Goal: Task Accomplishment & Management: Manage account settings

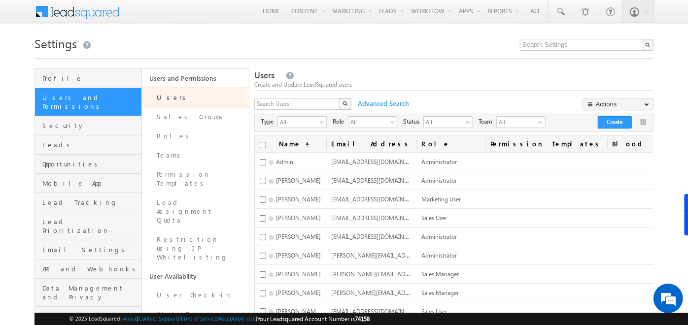
click at [60, 7] on span at bounding box center [83, 10] width 71 height 17
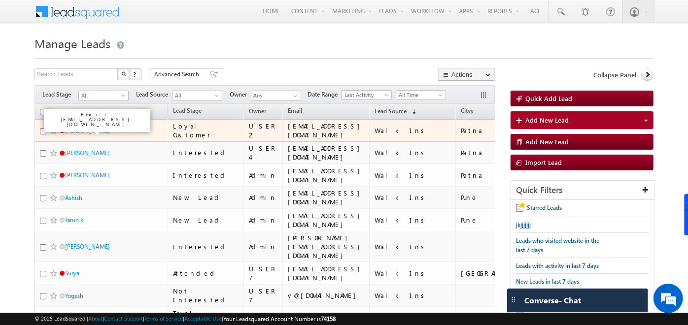
drag, startPoint x: 0, startPoint y: 0, endPoint x: 70, endPoint y: 131, distance: 148.7
click at [70, 131] on link "[PERSON_NAME]" at bounding box center [87, 130] width 45 height 7
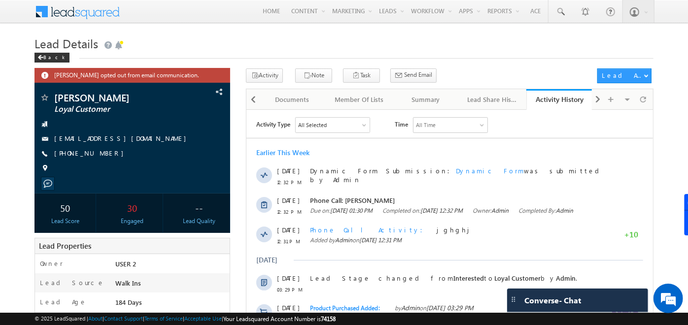
click at [41, 52] on h1 "Lead Details" at bounding box center [343, 42] width 619 height 19
click at [41, 53] on div "Back" at bounding box center [51, 58] width 35 height 10
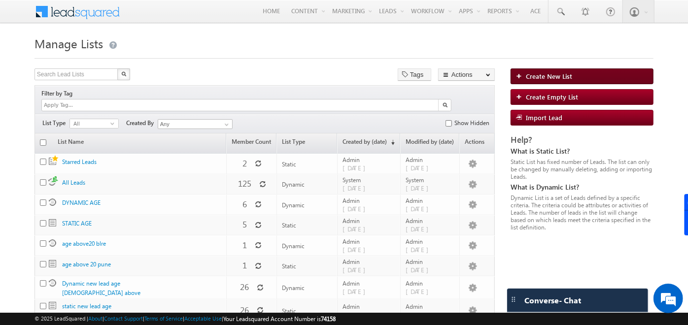
click at [518, 79] on link "Create New List" at bounding box center [581, 76] width 143 height 16
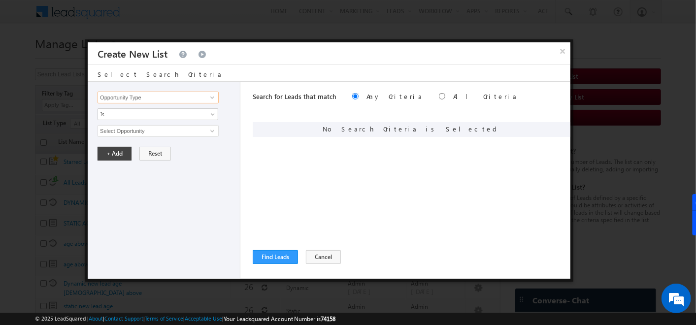
click at [157, 97] on input "Opportunity Type" at bounding box center [158, 98] width 121 height 12
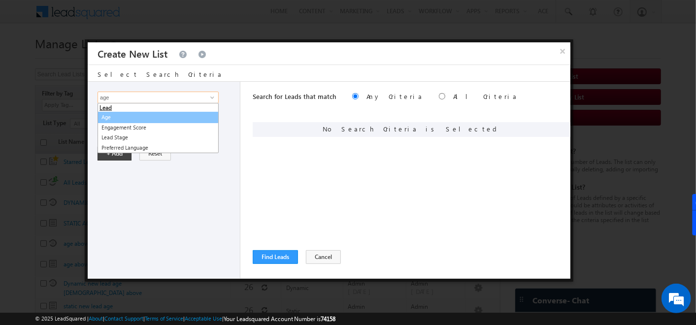
click at [114, 114] on link "Age" at bounding box center [158, 117] width 121 height 11
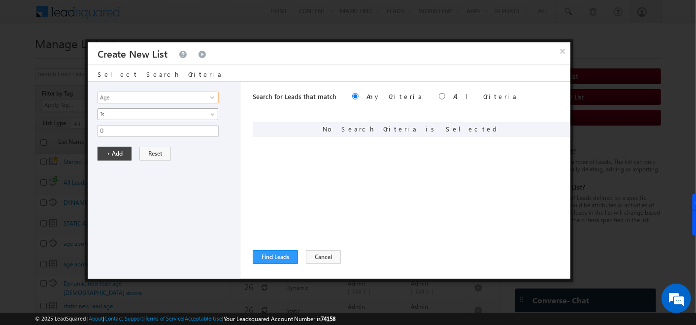
type input "Age"
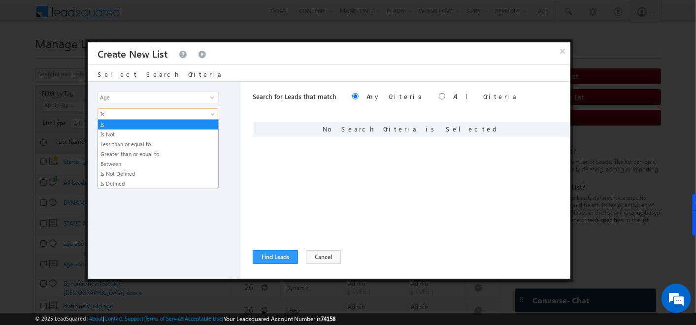
click at [114, 114] on span "Is" at bounding box center [151, 114] width 107 height 9
click at [122, 152] on link "Greater than or equal to" at bounding box center [158, 154] width 120 height 9
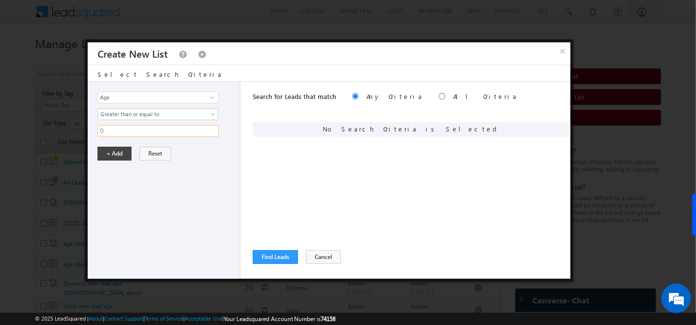
click at [114, 129] on input "0" at bounding box center [158, 131] width 121 height 12
type input "20"
click at [119, 148] on button "+ Add" at bounding box center [115, 154] width 34 height 14
click at [143, 99] on input "Opportunity Type" at bounding box center [158, 98] width 121 height 12
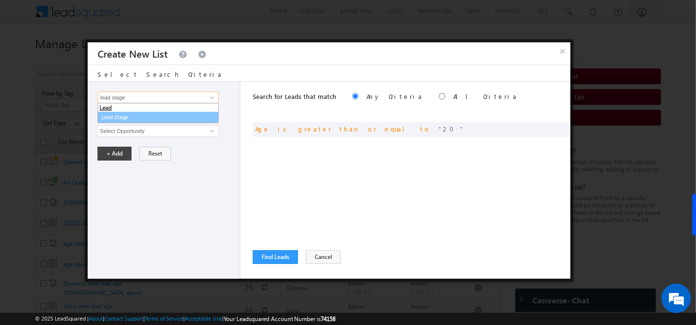
click at [132, 112] on link "Lead Stage" at bounding box center [158, 117] width 121 height 11
type input "Lead Stage"
click at [133, 129] on span "None Selected" at bounding box center [154, 131] width 112 height 11
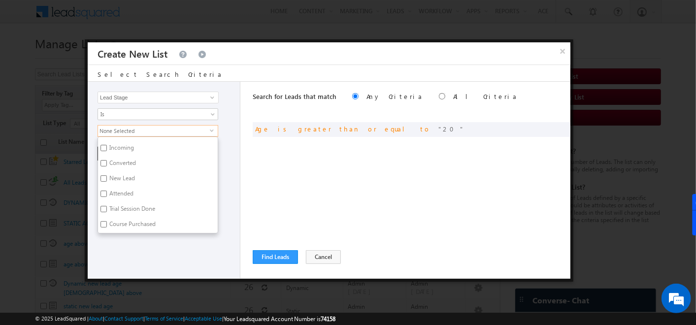
scroll to position [73, 0]
click at [103, 175] on input "New Lead" at bounding box center [103, 178] width 6 height 6
checkbox input "true"
click at [294, 174] on div "Search for Leads that match Any Criteria All Criteria Note that the current tri…" at bounding box center [412, 180] width 318 height 197
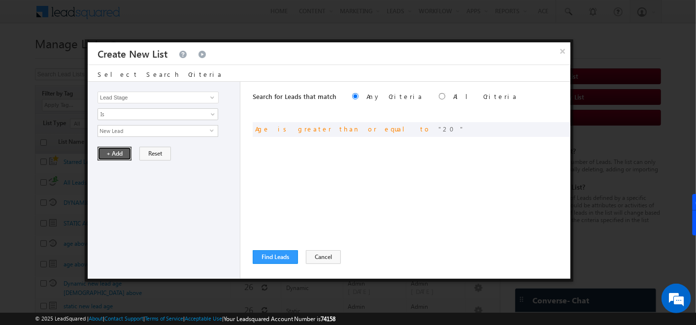
click at [122, 153] on button "+ Add" at bounding box center [115, 154] width 34 height 14
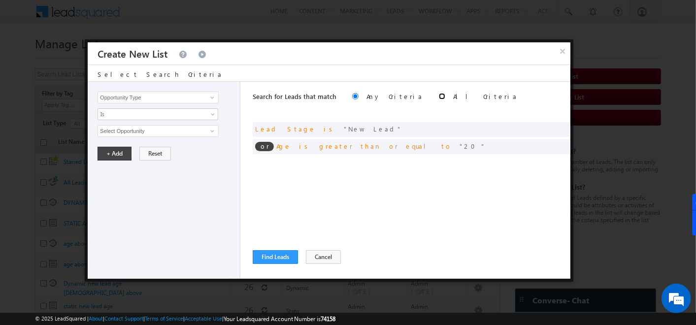
click at [439, 98] on input "radio" at bounding box center [442, 96] width 6 height 6
radio input "true"
click at [352, 95] on input "radio" at bounding box center [355, 96] width 6 height 6
radio input "true"
click at [439, 93] on input "radio" at bounding box center [442, 96] width 6 height 6
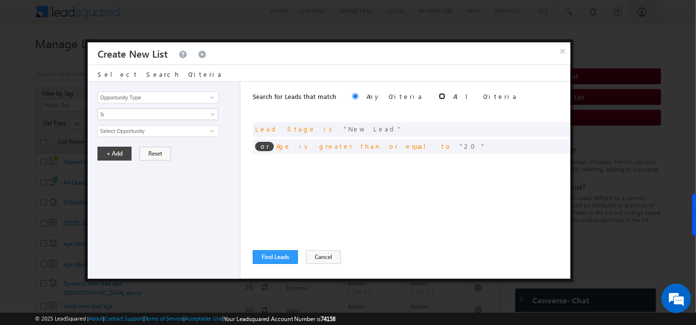
radio input "true"
click at [280, 259] on button "Find Leads" at bounding box center [275, 257] width 45 height 14
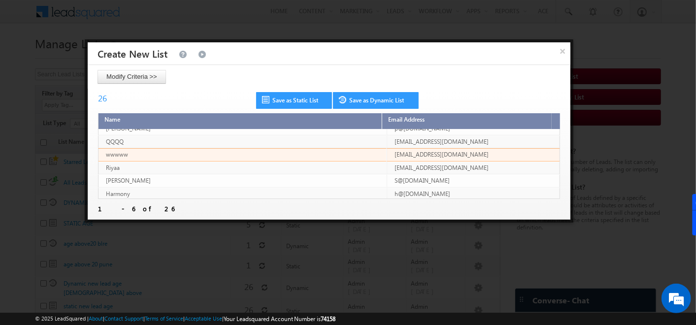
scroll to position [0, 0]
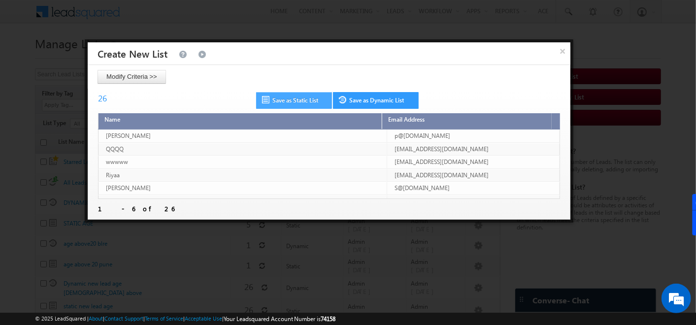
click at [278, 97] on link "Save as Static List" at bounding box center [294, 100] width 76 height 17
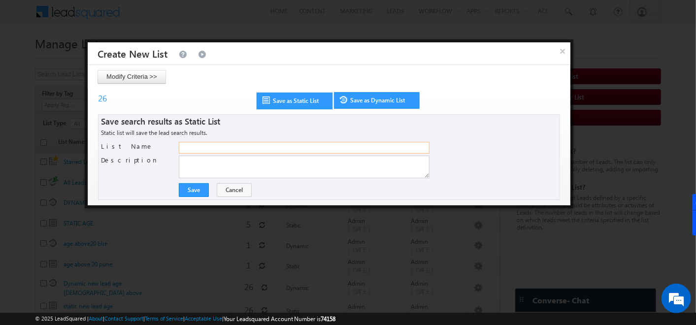
click at [228, 150] on input "List Name" at bounding box center [304, 148] width 251 height 12
type input "sssss age and new lead"
click at [198, 186] on button "Save" at bounding box center [194, 190] width 30 height 14
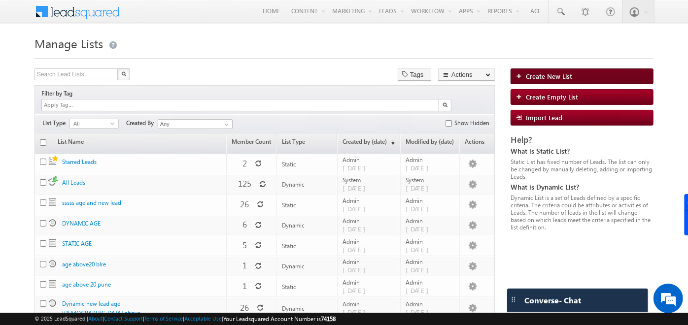
click at [523, 83] on link "Create New List" at bounding box center [581, 76] width 143 height 16
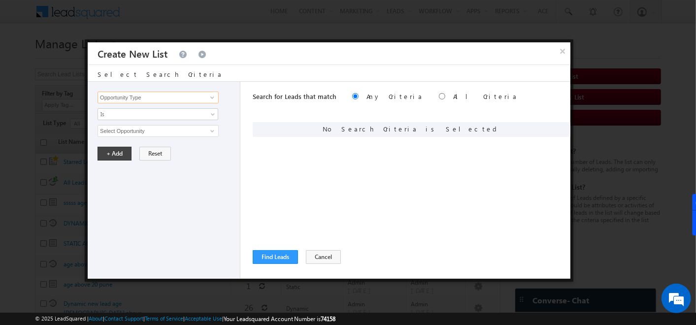
click at [158, 99] on input "Opportunity Type" at bounding box center [158, 98] width 121 height 12
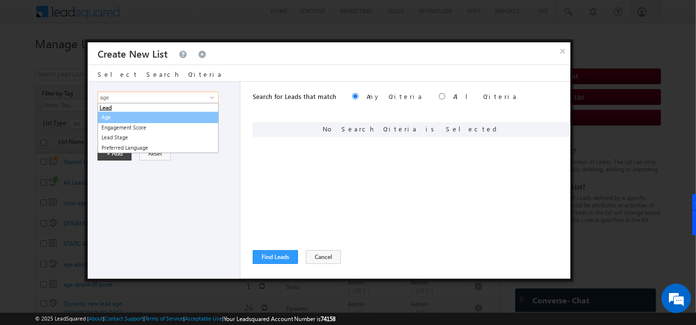
click at [124, 119] on link "Age" at bounding box center [158, 117] width 121 height 11
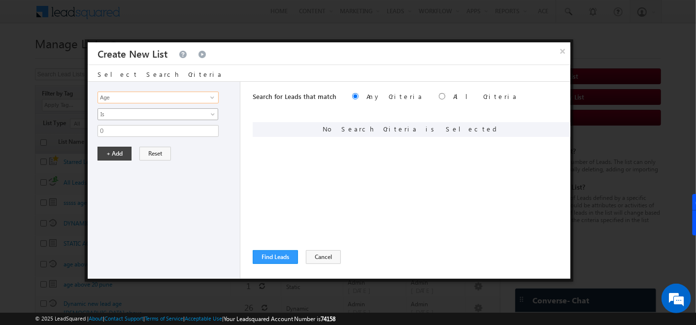
type input "Age"
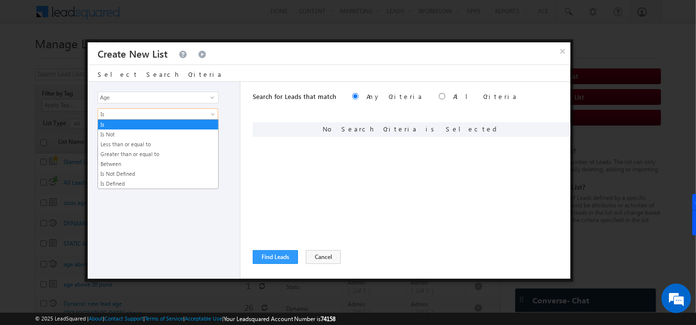
click at [123, 152] on link "Greater than or equal to" at bounding box center [158, 154] width 120 height 9
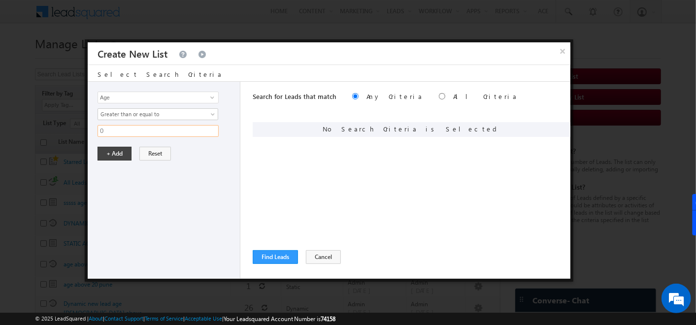
click at [115, 129] on input "0" at bounding box center [158, 131] width 121 height 12
type input "20"
click at [113, 153] on button "+ Add" at bounding box center [115, 154] width 34 height 14
click at [117, 94] on input "Opportunity Type" at bounding box center [158, 98] width 121 height 12
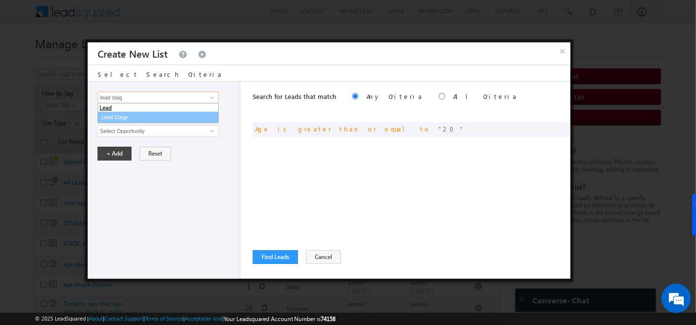
click at [119, 114] on link "Lead Stage" at bounding box center [158, 117] width 121 height 11
type input "Lead Stage"
click at [120, 126] on span "None Selected" at bounding box center [154, 131] width 112 height 11
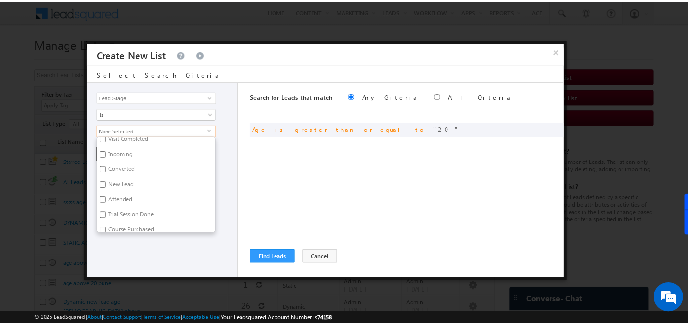
scroll to position [67, 0]
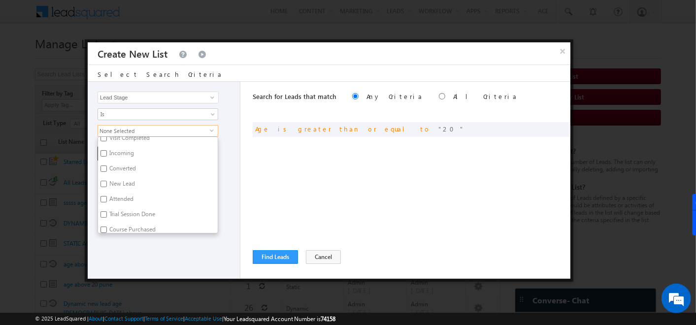
click at [101, 184] on input "New Lead" at bounding box center [103, 184] width 6 height 6
checkbox input "true"
click at [261, 186] on div "Search for Leads that match Any Criteria All Criteria Note that the current tri…" at bounding box center [412, 180] width 318 height 197
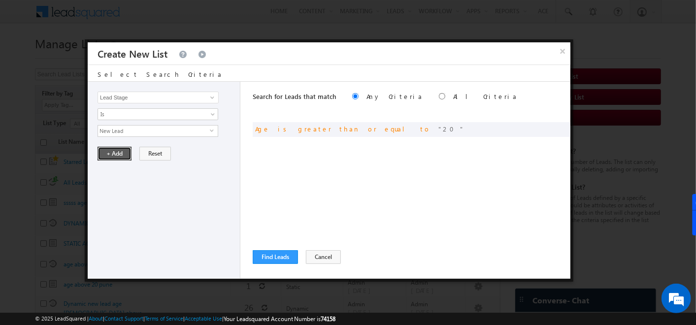
click at [101, 153] on button "+ Add" at bounding box center [115, 154] width 34 height 14
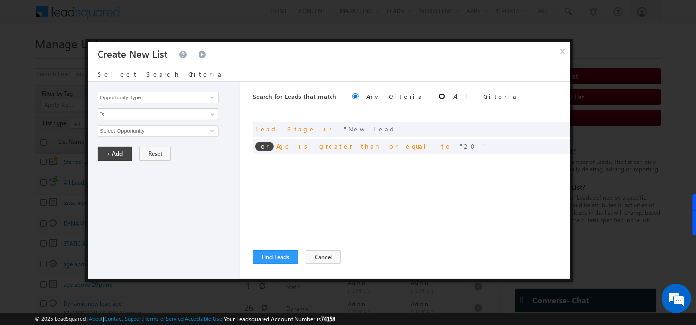
click at [439, 97] on input "radio" at bounding box center [442, 96] width 6 height 6
radio input "true"
click at [276, 253] on button "Find Leads" at bounding box center [275, 257] width 45 height 14
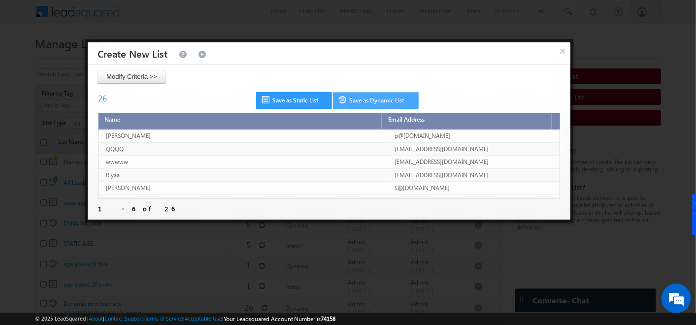
click at [350, 97] on link "Save as Dynamic List" at bounding box center [376, 100] width 86 height 17
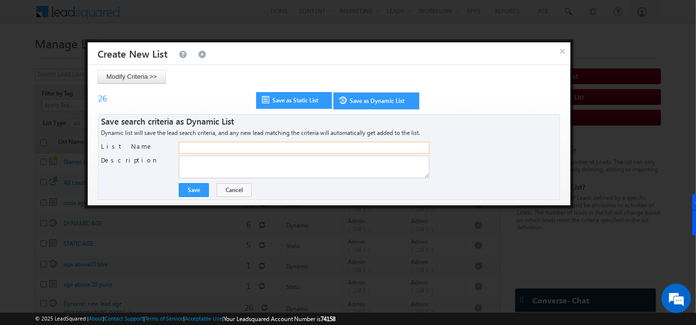
click at [280, 142] on input "List Name" at bounding box center [304, 148] width 251 height 12
paste input "sssss age and new lead"
click at [188, 148] on input "sssss age and new lead" at bounding box center [304, 148] width 251 height 12
type input "ddddd age and new lead"
click at [194, 187] on button "Save" at bounding box center [194, 190] width 30 height 14
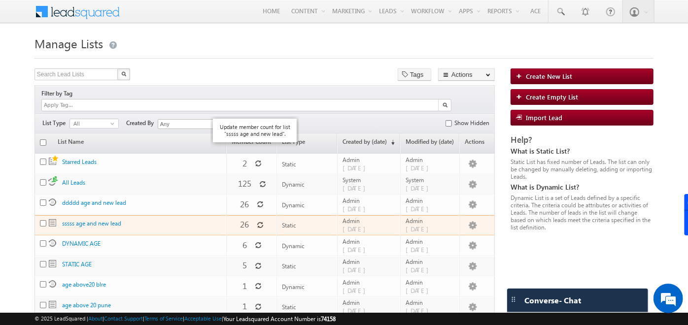
click at [257, 222] on icon at bounding box center [260, 225] width 7 height 7
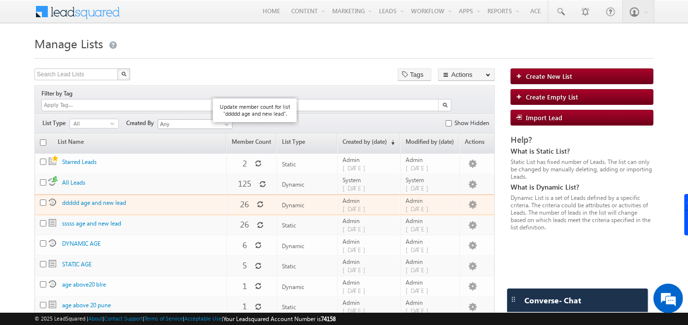
click at [257, 201] on icon at bounding box center [260, 204] width 7 height 7
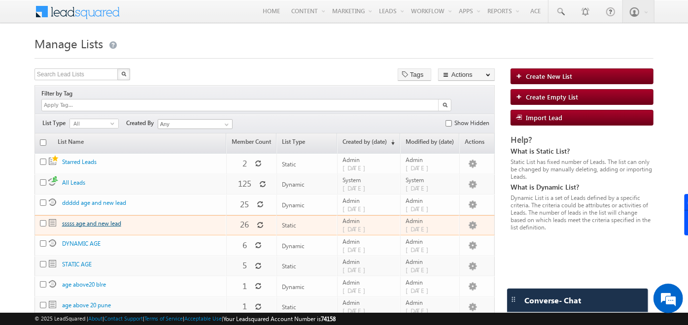
click at [90, 220] on link "sssss age and new lead" at bounding box center [91, 223] width 59 height 7
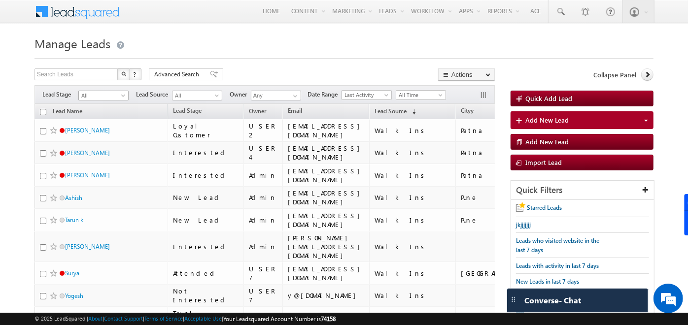
click at [125, 97] on span at bounding box center [124, 98] width 8 height 8
click at [99, 152] on link "New Lead" at bounding box center [104, 147] width 50 height 9
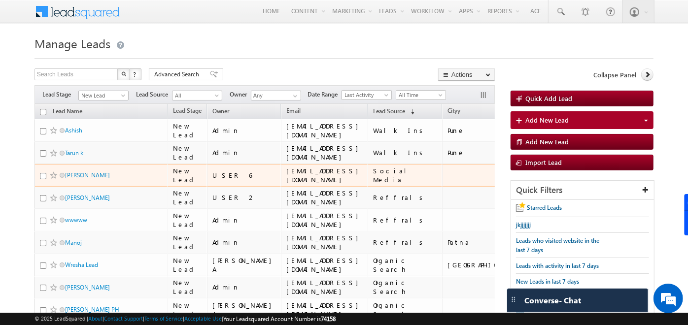
scroll to position [0, 0]
click at [42, 174] on input "checkbox" at bounding box center [43, 176] width 6 height 6
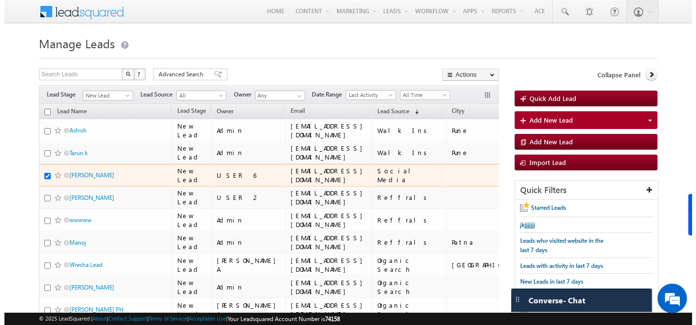
scroll to position [0, 123]
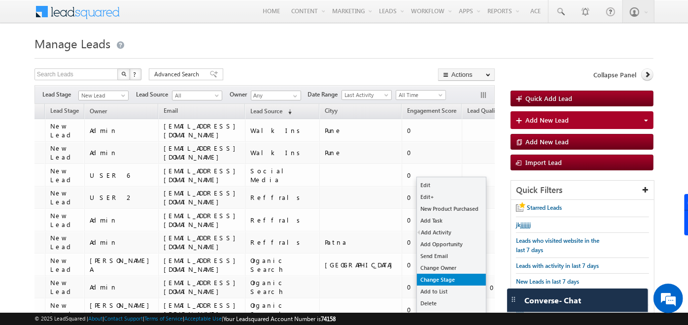
click at [456, 276] on link "Change Stage" at bounding box center [451, 280] width 69 height 12
checkbox input "true"
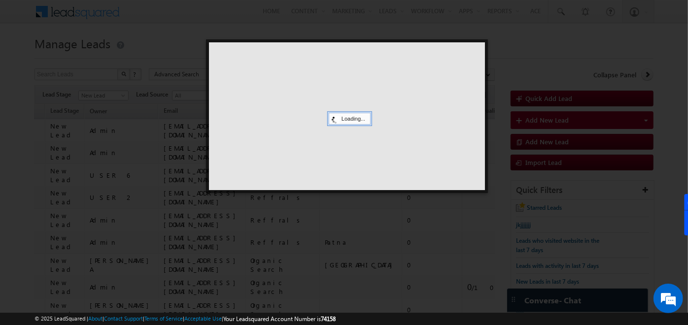
scroll to position [0, 117]
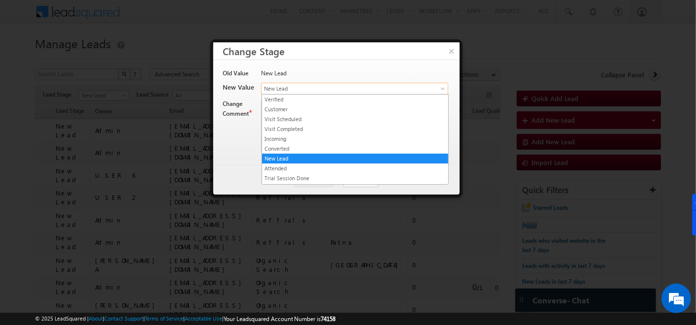
click at [341, 90] on span "New Lead" at bounding box center [343, 88] width 163 height 9
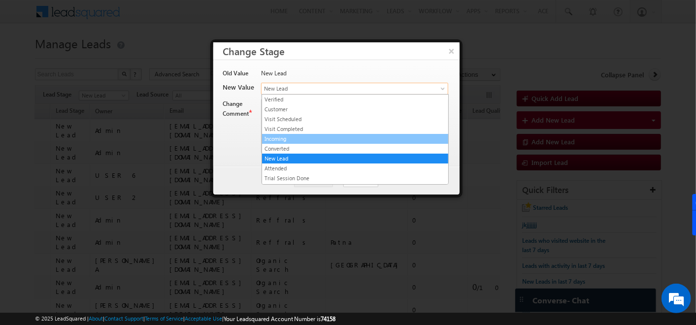
click at [299, 138] on link "Incoming" at bounding box center [355, 138] width 186 height 9
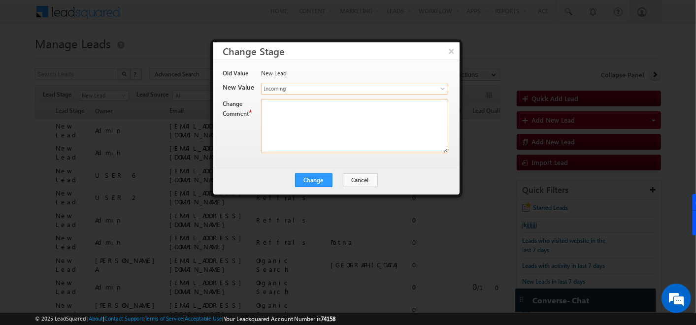
click at [299, 132] on textarea at bounding box center [354, 126] width 187 height 54
type textarea "hhh"
click at [308, 172] on div "Change Cancel Close" at bounding box center [336, 180] width 246 height 29
click at [309, 176] on button "Change" at bounding box center [313, 180] width 37 height 14
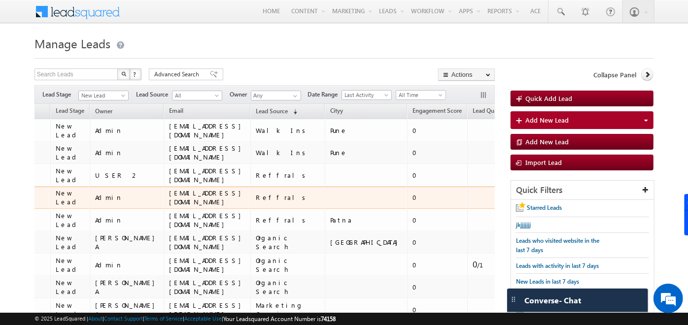
scroll to position [0, 0]
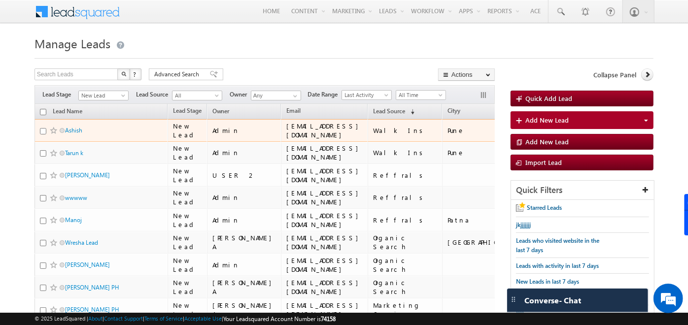
click at [40, 130] on input "checkbox" at bounding box center [43, 131] width 6 height 6
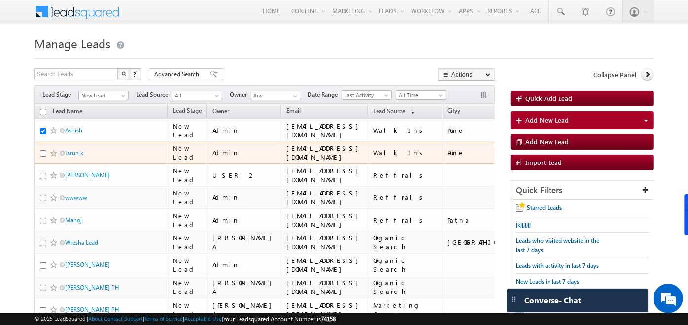
scroll to position [0, 123]
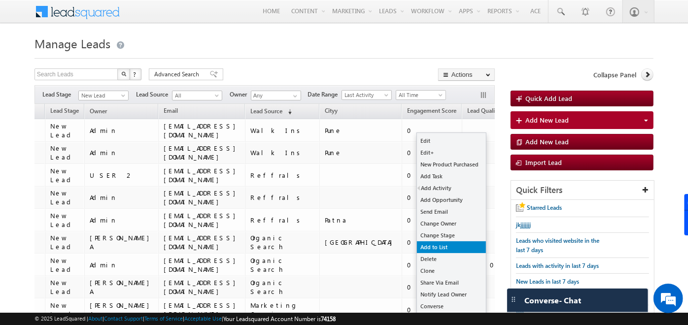
click at [444, 249] on link "Add to List" at bounding box center [451, 247] width 69 height 12
checkbox input "true"
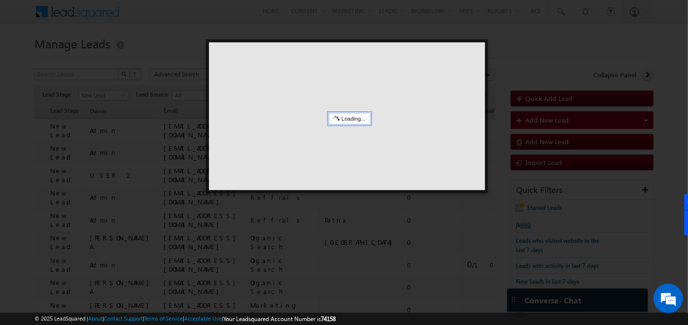
scroll to position [0, 117]
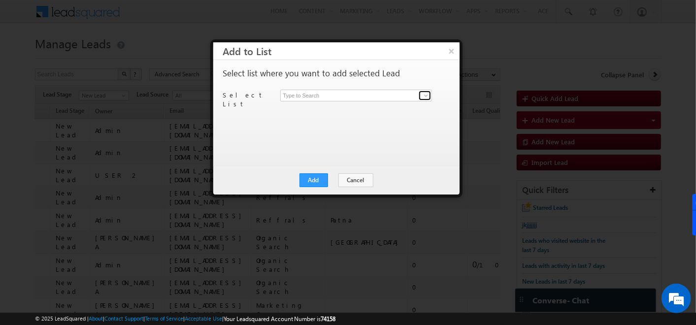
click at [428, 97] on span at bounding box center [426, 96] width 8 height 8
click at [450, 48] on button "×" at bounding box center [451, 50] width 16 height 17
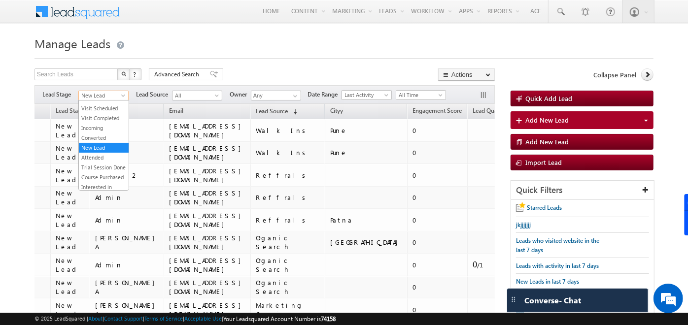
click at [118, 98] on span "New Lead" at bounding box center [102, 95] width 47 height 9
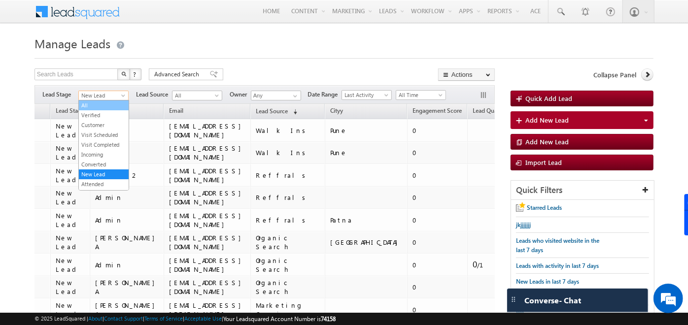
click at [96, 105] on link "All" at bounding box center [104, 105] width 50 height 9
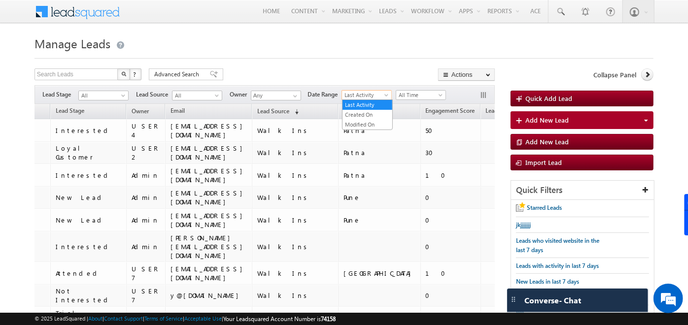
click at [365, 94] on span "Last Activity" at bounding box center [365, 95] width 47 height 9
click at [367, 116] on link "Created On" at bounding box center [367, 114] width 50 height 9
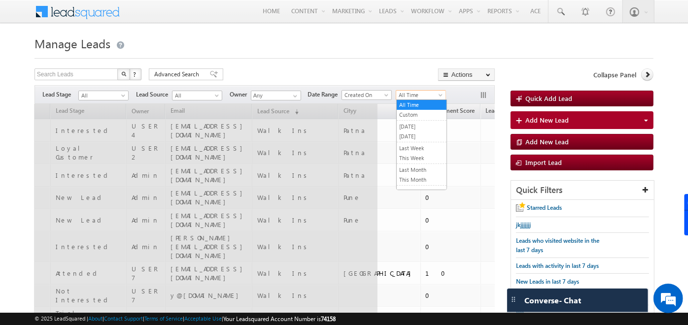
click at [430, 96] on span "All Time" at bounding box center [419, 95] width 47 height 9
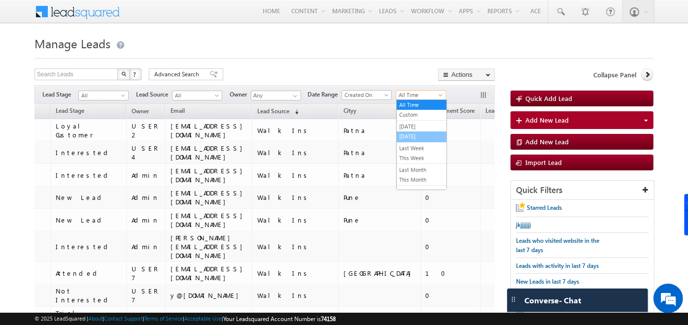
click at [419, 137] on link "[DATE]" at bounding box center [421, 136] width 50 height 9
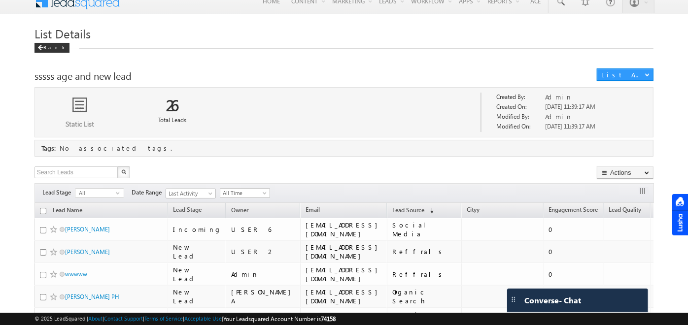
scroll to position [10, 0]
click at [46, 46] on div "Back" at bounding box center [51, 48] width 35 height 10
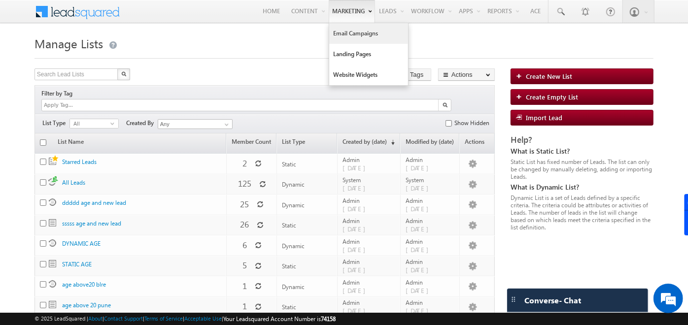
click at [354, 34] on link "Email Campaigns" at bounding box center [368, 33] width 79 height 21
click at [356, 33] on link "Email Campaigns" at bounding box center [368, 33] width 79 height 21
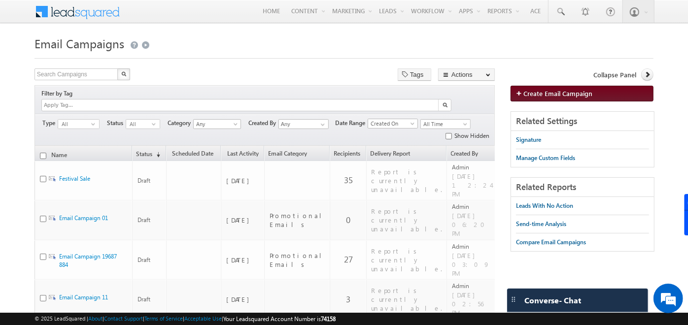
click at [557, 96] on span "Create Email Campaign" at bounding box center [557, 93] width 69 height 8
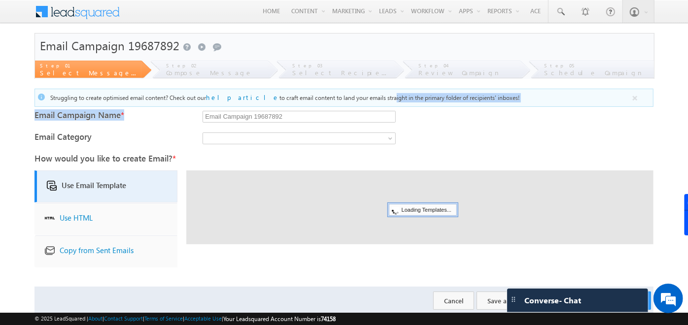
drag, startPoint x: 304, startPoint y: 114, endPoint x: 145, endPoint y: 123, distance: 159.8
click at [145, 123] on form "To create email campaigns, update your Company Address. Click here to update. E…" at bounding box center [343, 174] width 619 height 282
click at [419, 122] on div "Email Campaign Name * Email Campaign 19687892" at bounding box center [343, 117] width 619 height 12
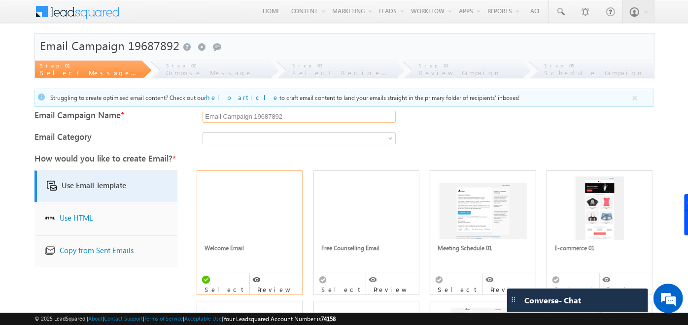
drag, startPoint x: 284, startPoint y: 118, endPoint x: 166, endPoint y: 116, distance: 117.7
click at [166, 116] on div "Email Campaign Name * Email Campaign 19687892" at bounding box center [343, 117] width 619 height 12
type input "yujhjhjhkj"
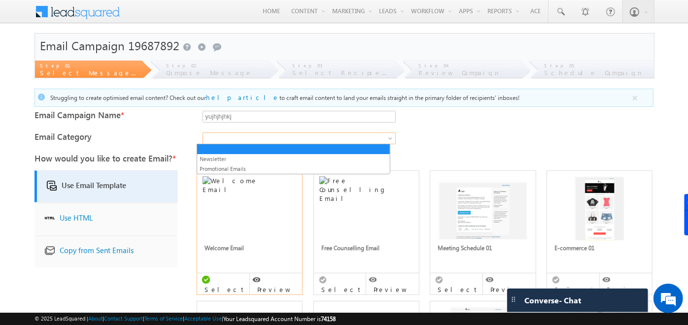
click at [219, 136] on span at bounding box center [287, 138] width 168 height 9
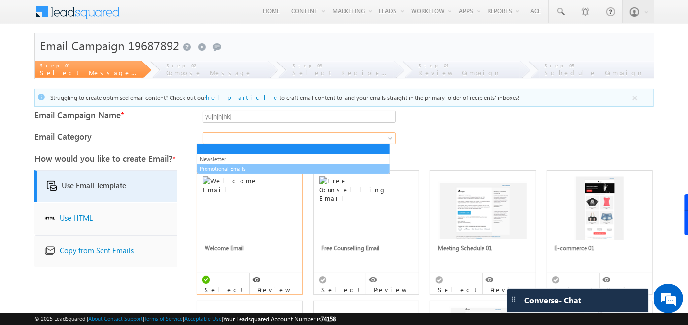
click at [224, 167] on link "Promotional Emails" at bounding box center [293, 169] width 193 height 9
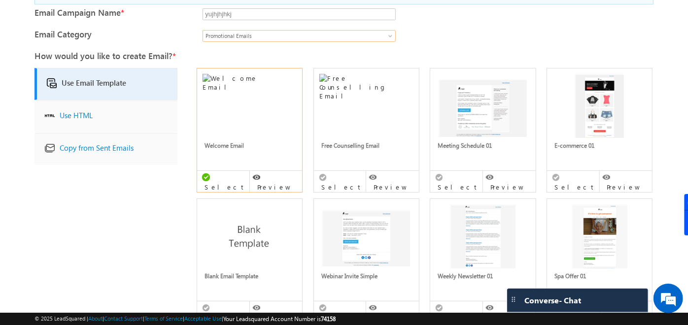
scroll to position [102, 0]
click at [345, 120] on img at bounding box center [366, 97] width 94 height 46
click at [475, 117] on img at bounding box center [482, 108] width 89 height 69
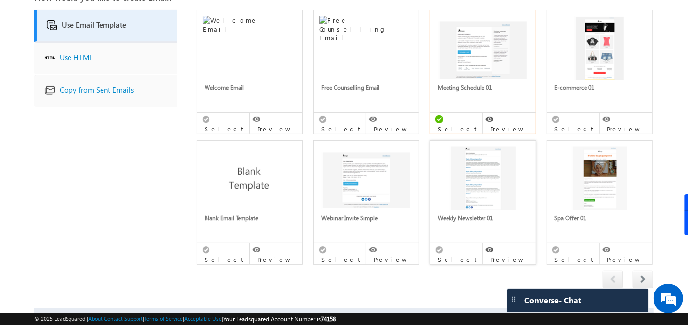
scroll to position [195, 0]
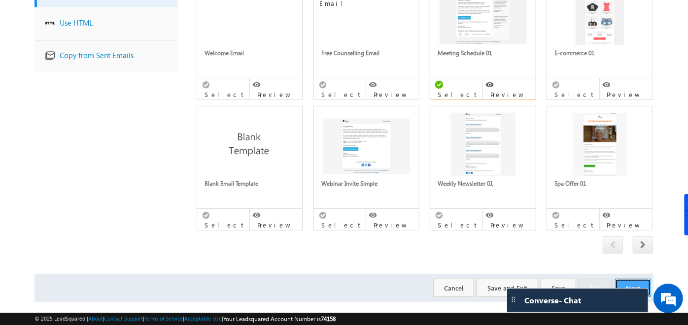
click at [638, 279] on button "Next" at bounding box center [633, 288] width 36 height 18
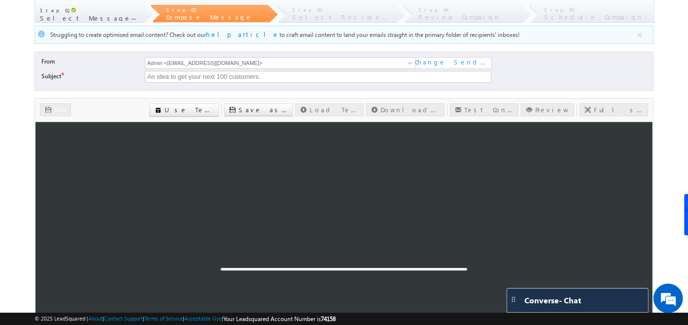
scroll to position [56, 0]
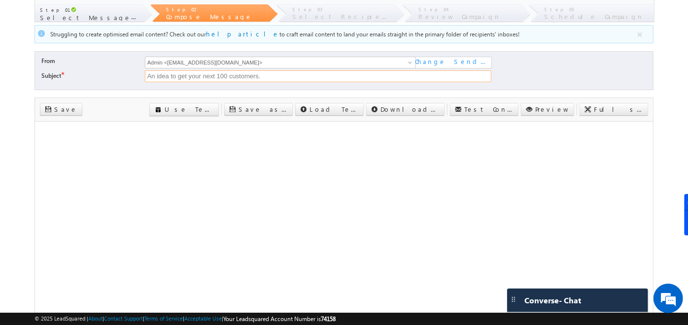
click at [271, 72] on input "An idea to get your next 100 customers." at bounding box center [318, 76] width 346 height 12
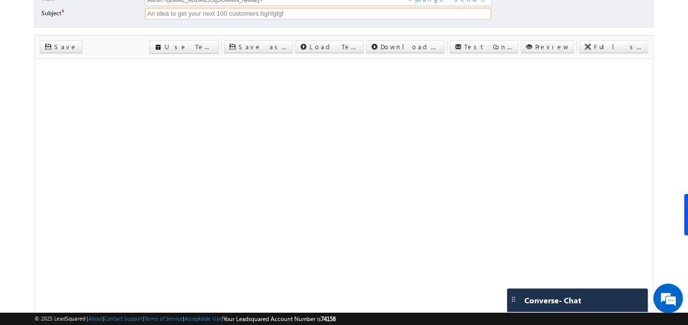
scroll to position [0, 0]
type input "An idea to get your next 100 customers.hghfgfgf"
click at [10, 151] on body "Menu Admin [PERSON_NAME] ahosk oti7@ gmail" at bounding box center [344, 151] width 688 height 540
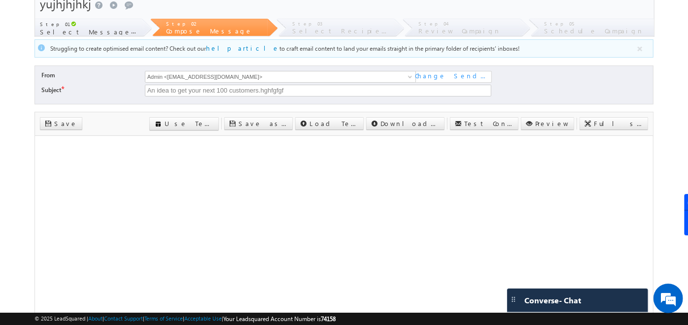
scroll to position [38, 0]
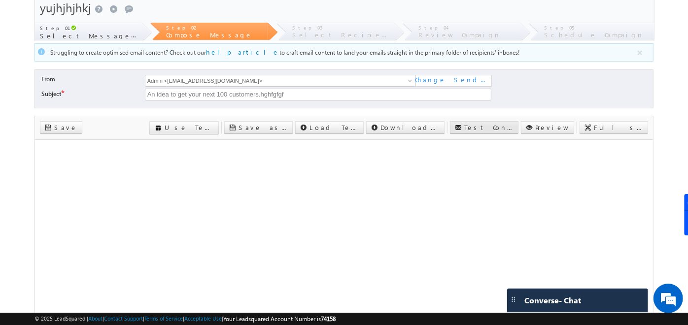
click at [513, 127] on label "Test Content" at bounding box center [488, 127] width 49 height 9
type textarea "[PERSON_NAME][EMAIL_ADDRESS][PERSON_NAME][DOMAIN_NAME]"
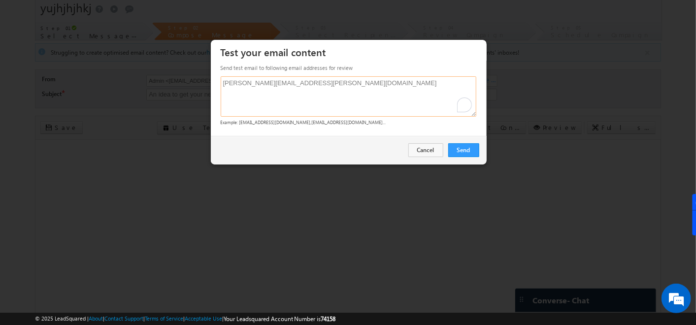
click at [330, 86] on textarea "[PERSON_NAME][EMAIL_ADDRESS][PERSON_NAME][DOMAIN_NAME]" at bounding box center [349, 96] width 256 height 40
click at [461, 149] on link "Send" at bounding box center [463, 150] width 31 height 14
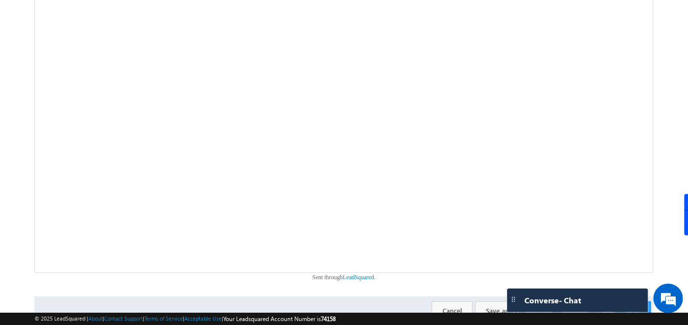
scroll to position [235, 0]
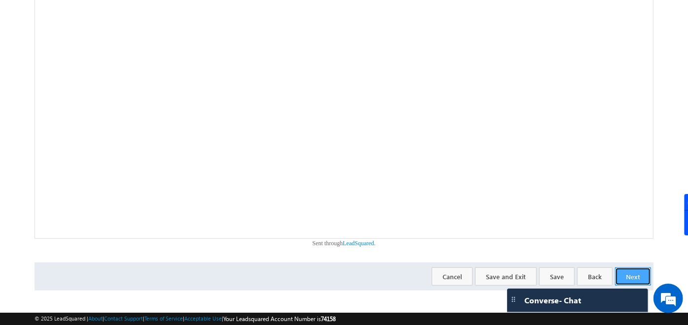
click at [635, 272] on button "Next" at bounding box center [633, 276] width 36 height 18
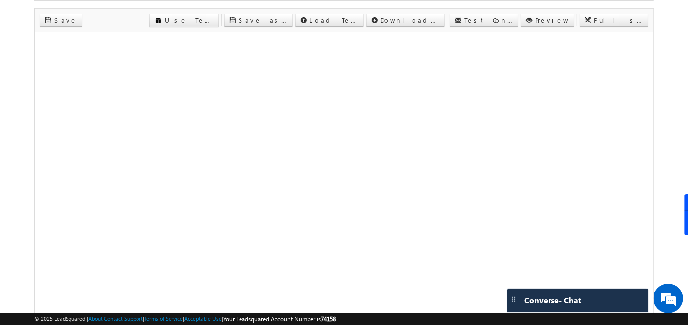
scroll to position [145, 0]
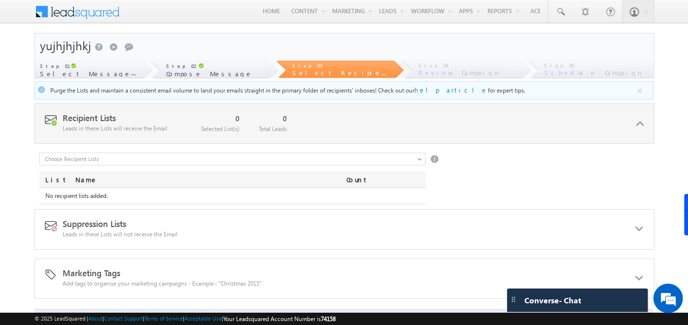
click at [395, 133] on div "Recipient Lists Leads in these Lists will receive the Email 0 Selected List(s) …" at bounding box center [344, 123] width 620 height 40
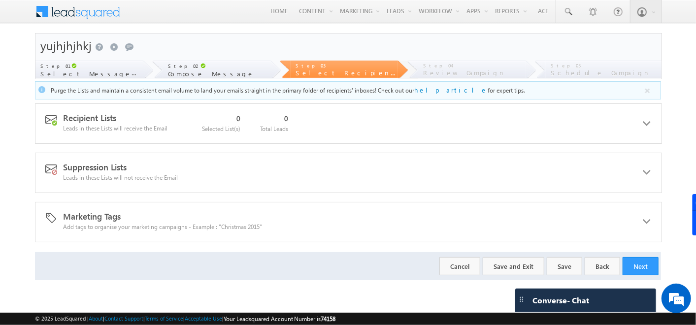
click at [395, 132] on div "Recipient Lists Leads in these Lists will receive the Email 0 Selected List(s) …" at bounding box center [348, 123] width 627 height 40
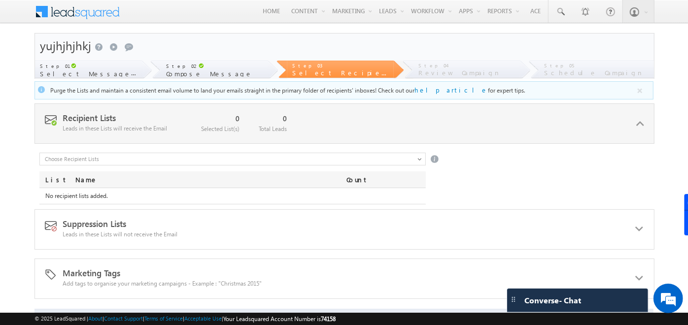
click at [141, 159] on input "text" at bounding box center [232, 159] width 387 height 13
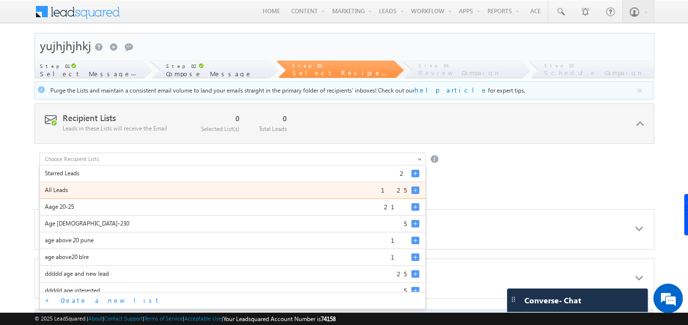
click at [416, 193] on div at bounding box center [415, 190] width 8 height 8
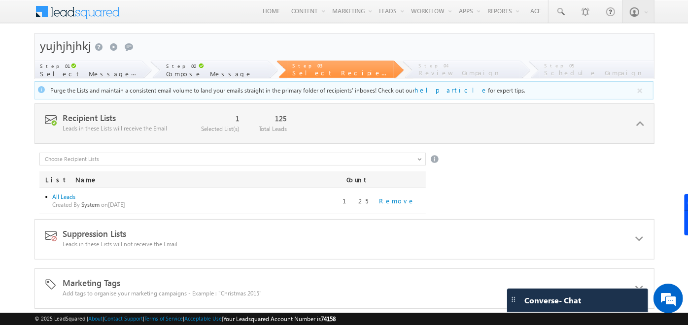
click at [452, 188] on div "Starred Leads 2 All Leads 125 Aage 20-25 21 Age 20-230 5 age above 20 pune 1 ag…" at bounding box center [346, 184] width 614 height 62
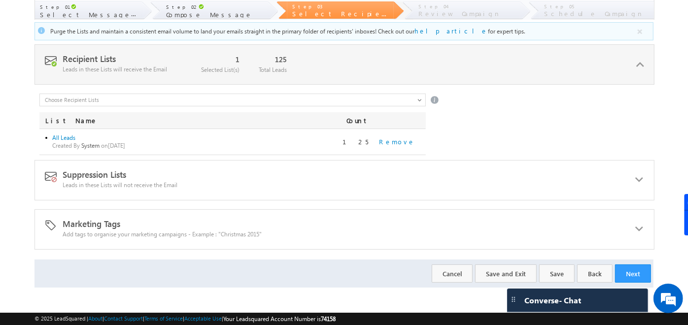
click at [429, 185] on div "Suppression Lists Leads in these Lists will not receive the Email 0 Selected Li…" at bounding box center [344, 180] width 620 height 40
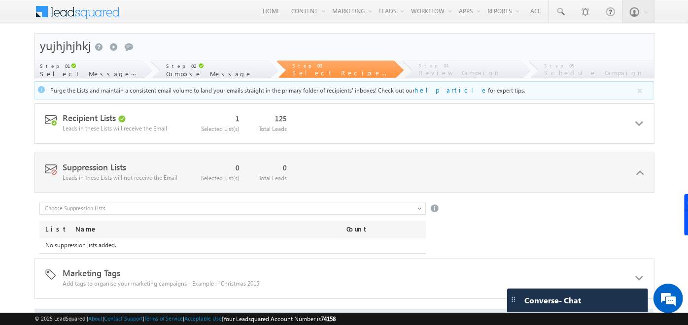
click at [420, 208] on input "text" at bounding box center [232, 208] width 387 height 13
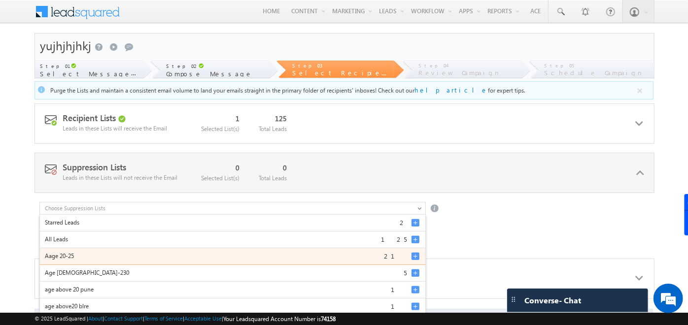
click at [411, 256] on div at bounding box center [415, 256] width 8 height 8
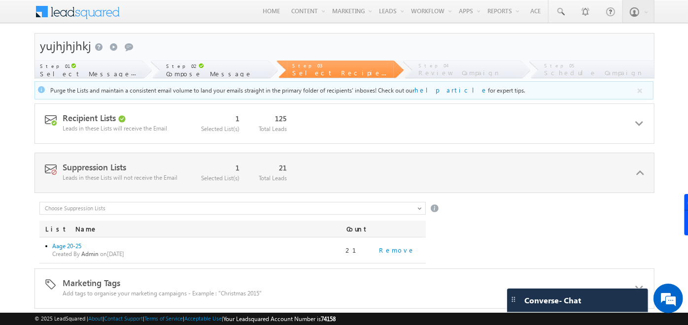
click at [496, 224] on div "Starred Leads 2 All Leads 125 Aage 20-25 21 Age 20-230 5 age above 20 pune 1 ag…" at bounding box center [346, 233] width 614 height 62
click at [396, 247] on div "Remove" at bounding box center [397, 250] width 58 height 9
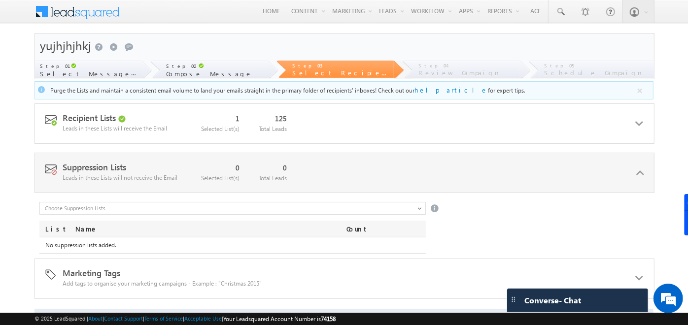
scroll to position [49, 0]
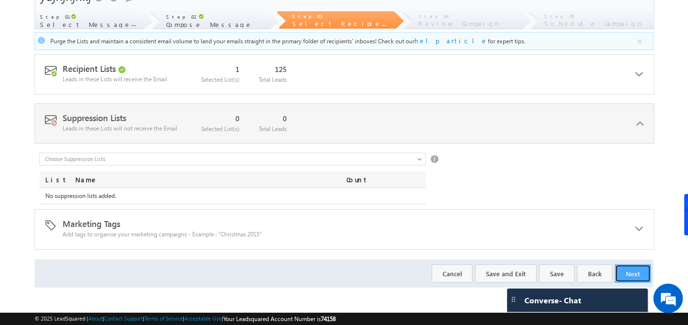
click at [622, 272] on button "Next" at bounding box center [633, 273] width 36 height 18
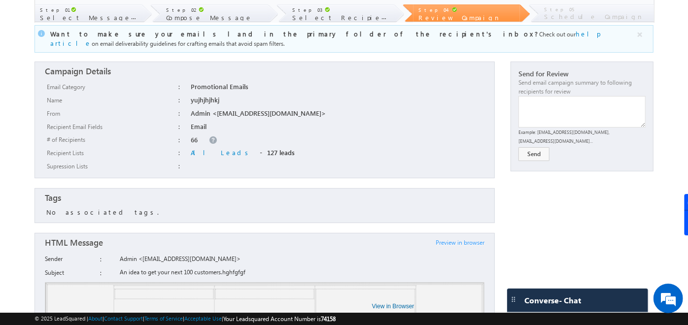
scroll to position [35, 0]
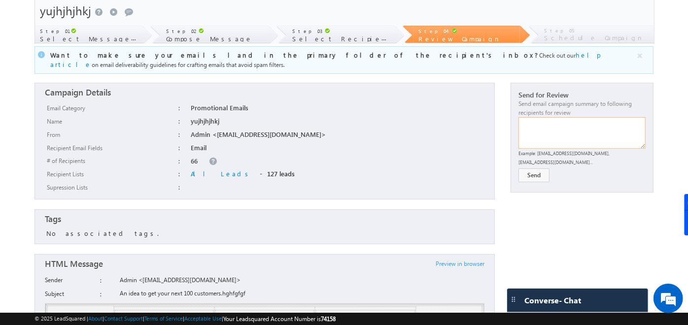
click at [567, 120] on textarea at bounding box center [581, 133] width 127 height 32
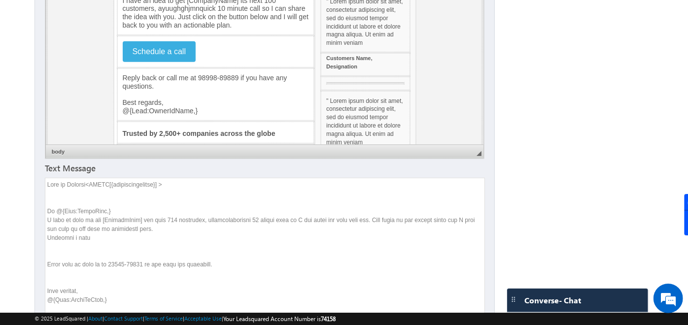
scroll to position [633, 0]
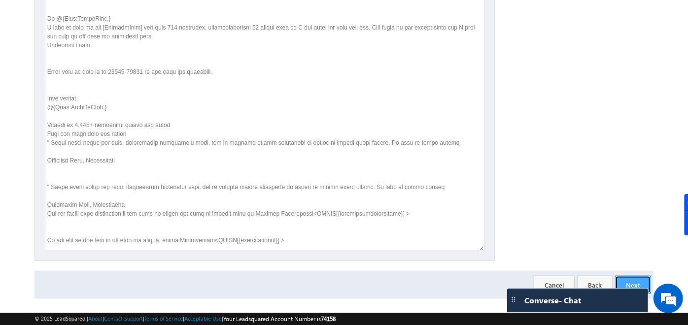
click at [630, 276] on button "Next" at bounding box center [633, 285] width 36 height 18
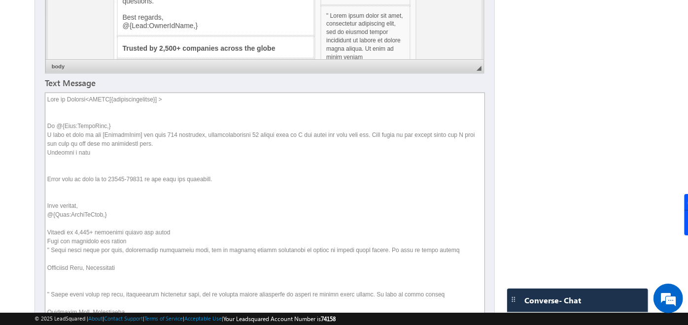
scroll to position [484, 0]
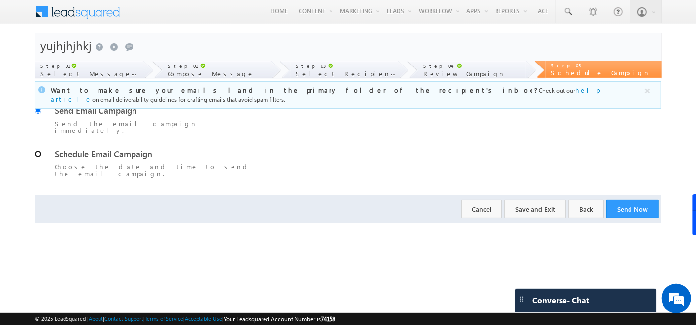
click at [38, 151] on input "Schedule Email Campaign Choose the date and time to send the email campaign." at bounding box center [38, 154] width 6 height 6
radio input "true"
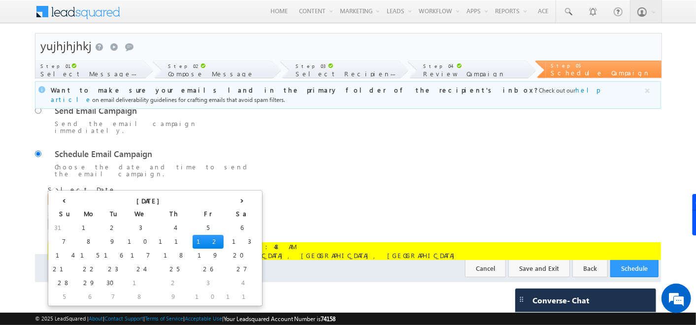
click at [115, 194] on input "[DATE]" at bounding box center [86, 199] width 77 height 11
click at [101, 252] on td "16" at bounding box center [113, 256] width 24 height 14
type input "[DATE]"
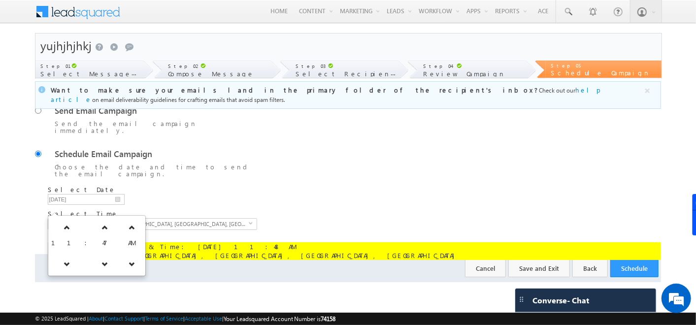
click at [76, 218] on input "11:47 AM" at bounding box center [67, 224] width 39 height 12
click at [95, 228] on link at bounding box center [105, 228] width 20 height 18
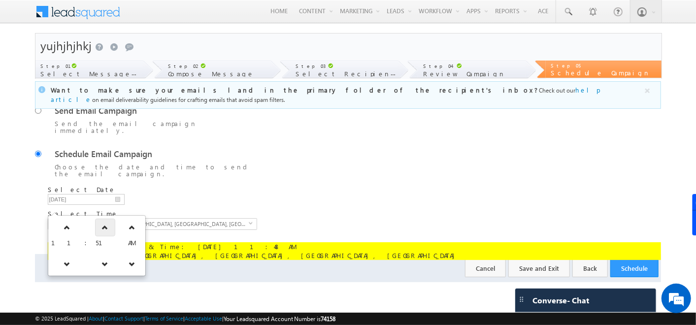
click at [95, 228] on link at bounding box center [105, 228] width 20 height 18
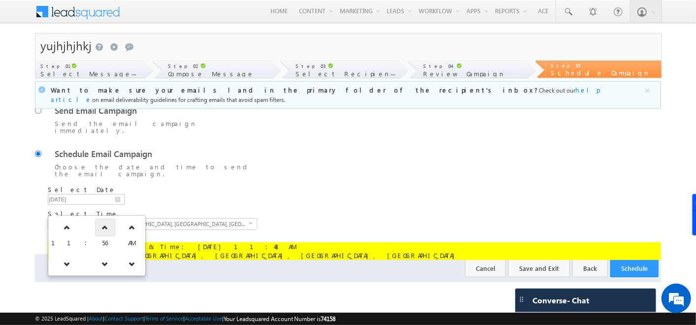
click at [95, 228] on link at bounding box center [105, 228] width 20 height 18
type input "12:00 PM"
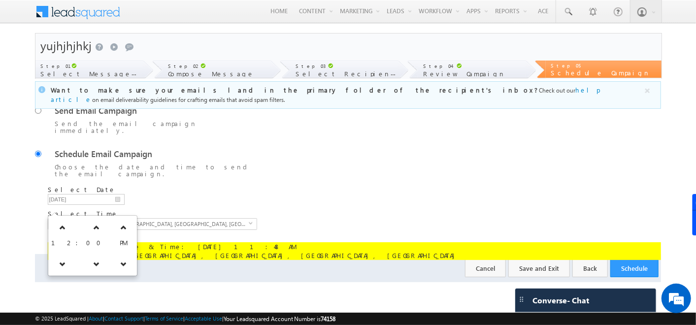
click at [198, 194] on div "09/16/25" at bounding box center [355, 201] width 614 height 15
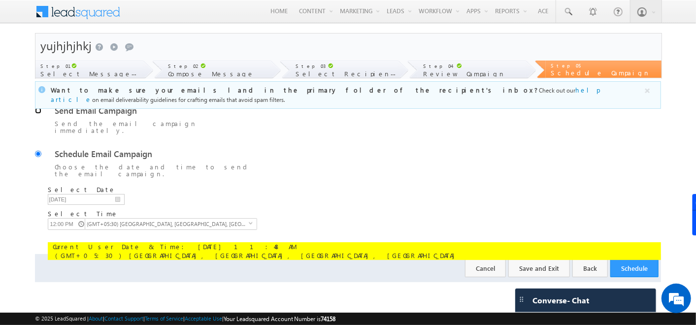
click at [37, 112] on input "Send Email Campaign Send the email campaign immediately." at bounding box center [38, 110] width 6 height 6
radio input "true"
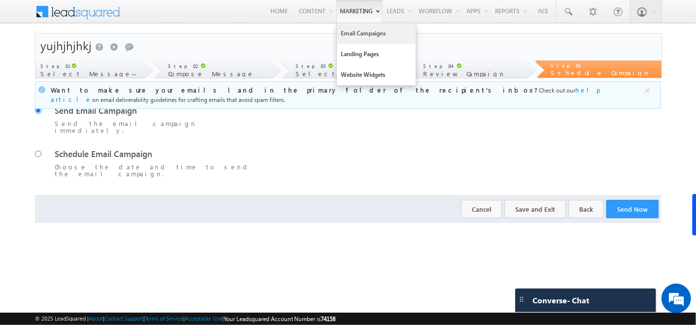
click at [351, 36] on link "Email Campaigns" at bounding box center [376, 33] width 79 height 21
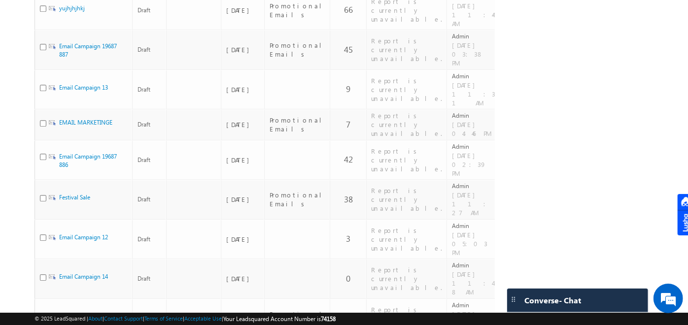
scroll to position [0, 78]
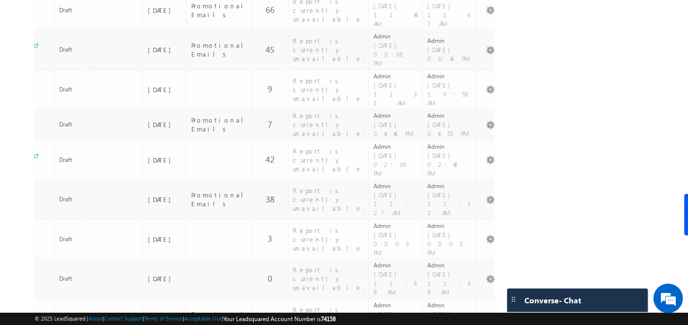
checkbox input "true"
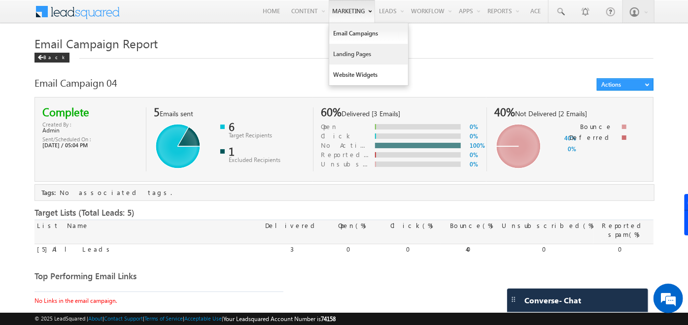
click at [350, 55] on link "Landing Pages" at bounding box center [368, 54] width 79 height 21
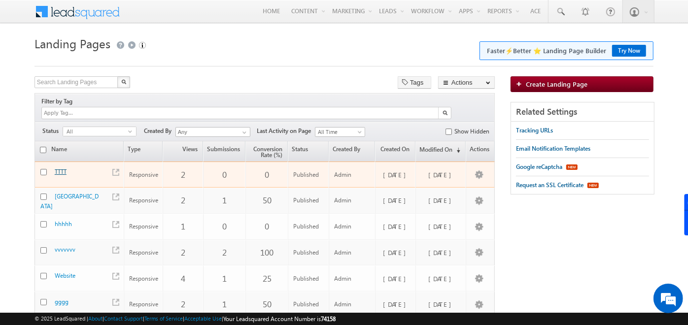
click at [55, 168] on link "TTTT" at bounding box center [61, 171] width 12 height 7
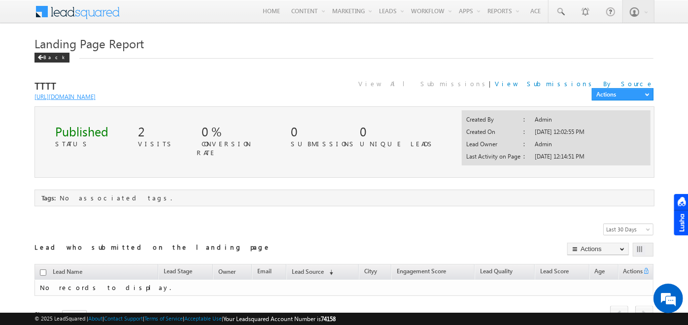
click at [82, 95] on link "[URL][DOMAIN_NAME]" at bounding box center [64, 96] width 61 height 7
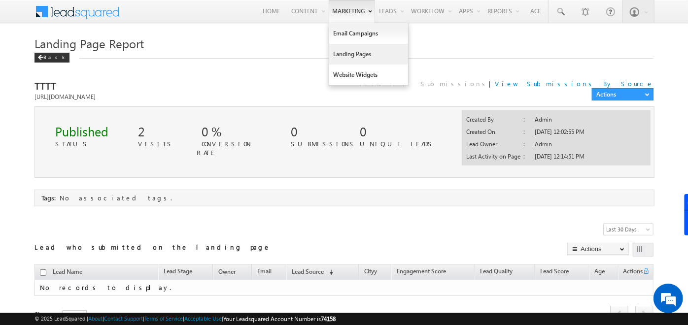
click at [345, 63] on link "Landing Pages" at bounding box center [368, 54] width 79 height 21
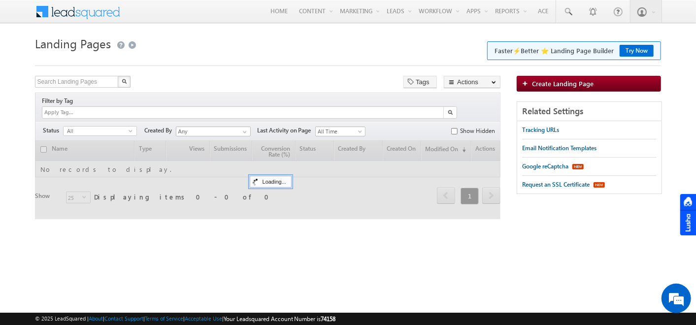
click at [553, 89] on link "Create Landing Page" at bounding box center [589, 84] width 144 height 16
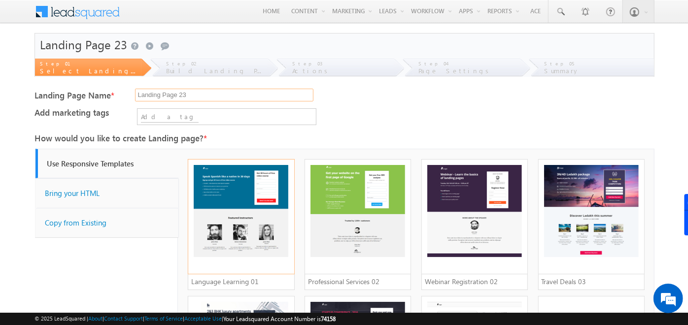
drag, startPoint x: 202, startPoint y: 94, endPoint x: 12, endPoint y: 119, distance: 192.2
type input "ytytytyty"
click at [123, 117] on div "Add marketing tags" at bounding box center [343, 116] width 619 height 17
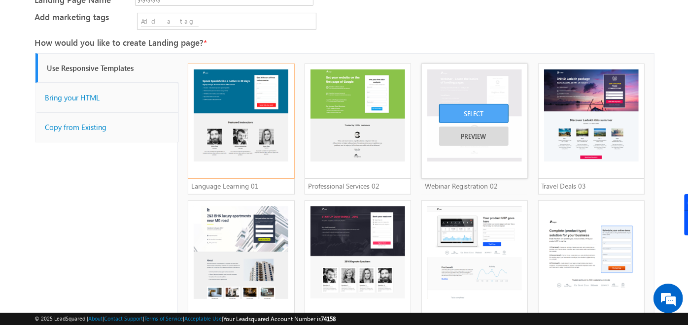
scroll to position [105, 0]
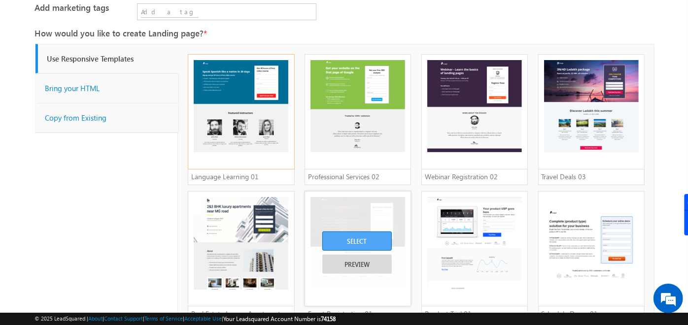
click at [338, 234] on div "SELECT" at bounding box center [356, 240] width 69 height 19
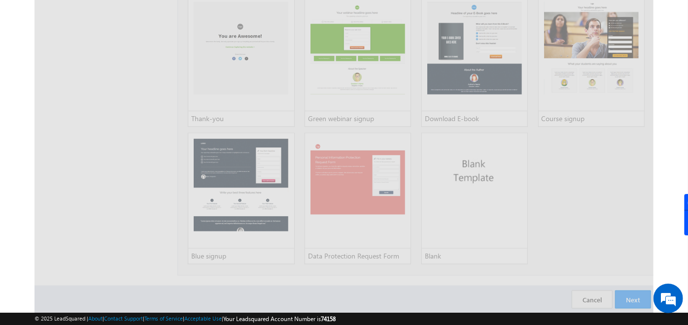
scroll to position [872, 0]
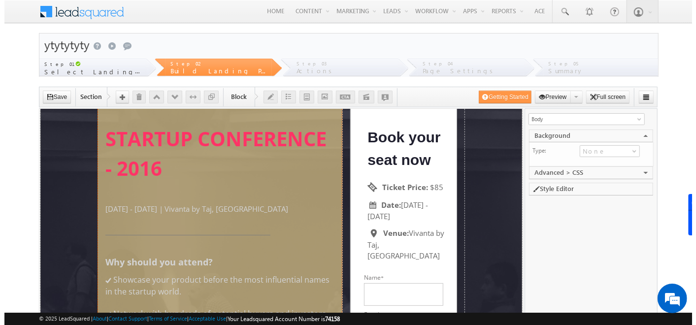
scroll to position [63, 0]
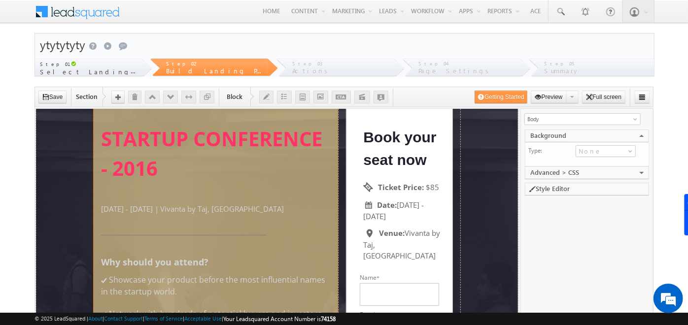
click at [192, 187] on div "STARTUP CONFERENCE - 2016 [DATE] - [DATE] | Vivanta by [PERSON_NAME], Bengaluru…" at bounding box center [214, 222] width 229 height 237
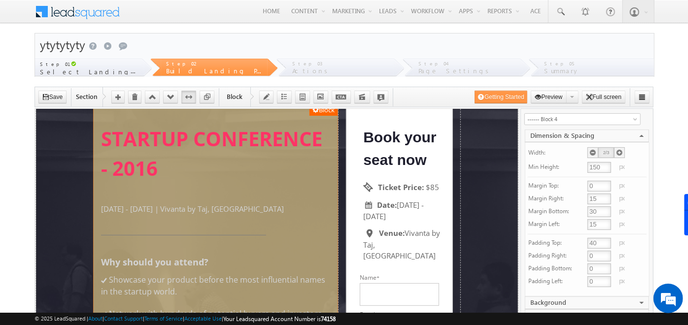
click at [192, 187] on div "STARTUP CONFERENCE - 2016 [DATE] - [DATE] | Vivanta by [PERSON_NAME], Bengaluru…" at bounding box center [214, 222] width 229 height 237
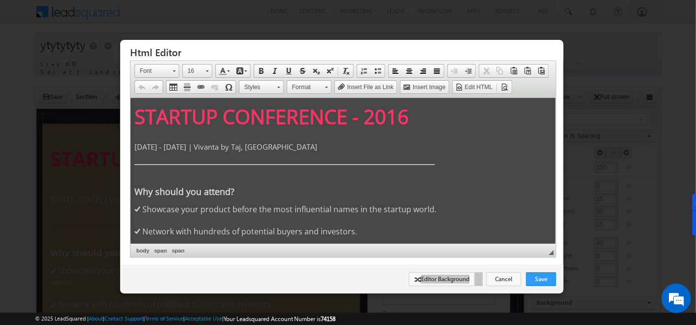
scroll to position [0, 0]
click at [192, 171] on body "STARTUP CONFERENCE - 2016 09 July 2016 - 10 July 2016 | Vivanta by Taj, Bengalu…" at bounding box center [342, 180] width 417 height 158
click at [197, 195] on span "Why should you attend?" at bounding box center [184, 191] width 100 height 13
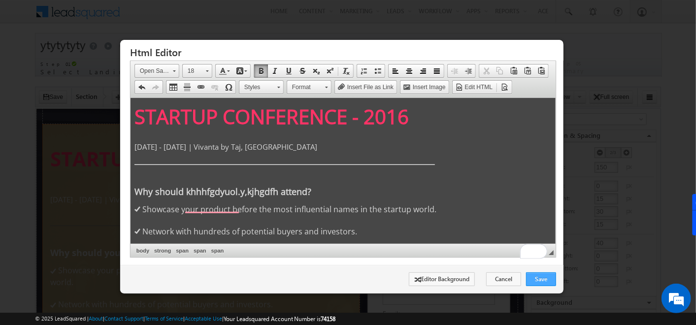
click at [540, 276] on link "Save" at bounding box center [541, 279] width 30 height 14
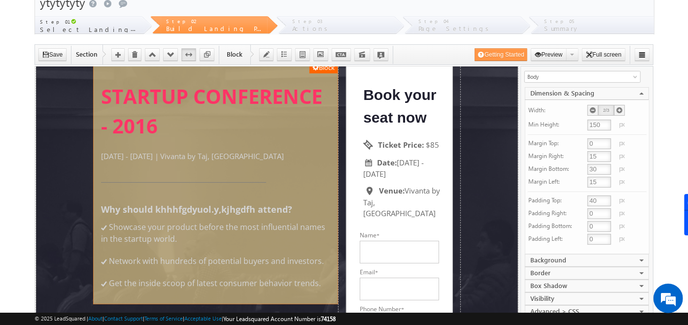
scroll to position [42, 0]
click at [201, 186] on div "STARTUP CONFERENCE - 2016 09 July 2016 - 10 July 2016 | Vivanta by Taj, Bengalu…" at bounding box center [214, 175] width 229 height 227
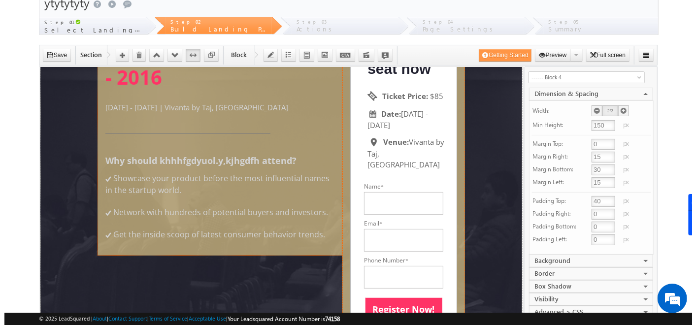
scroll to position [112, 0]
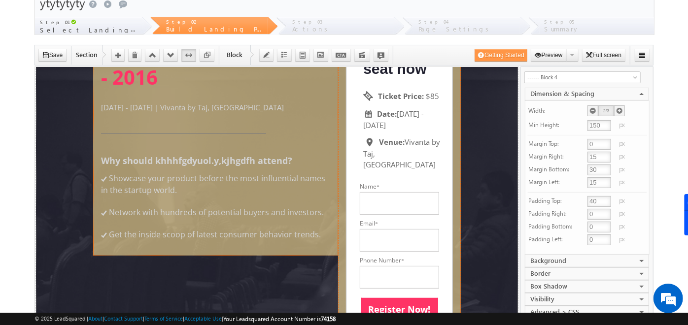
click at [406, 219] on label "Email *" at bounding box center [398, 223] width 79 height 9
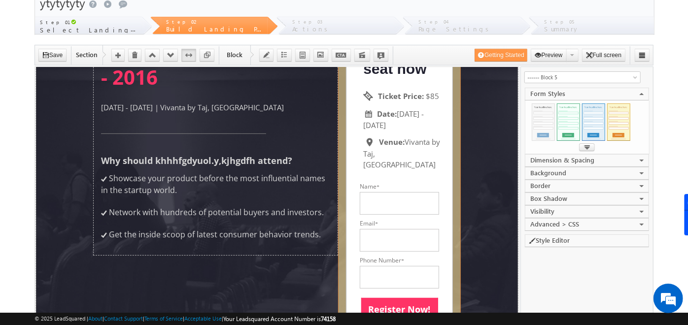
click at [406, 219] on label "Email *" at bounding box center [398, 223] width 79 height 9
select select "Open Sans"
type input "#787676"
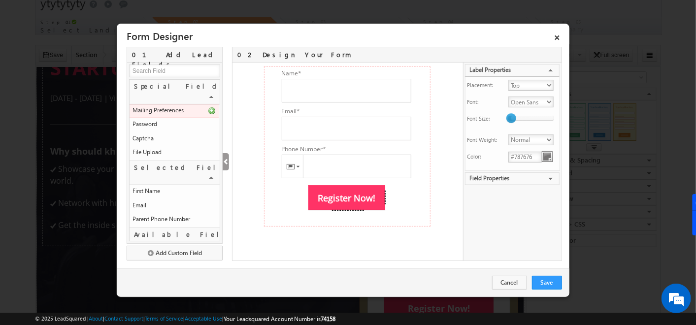
click at [160, 69] on input at bounding box center [174, 71] width 91 height 13
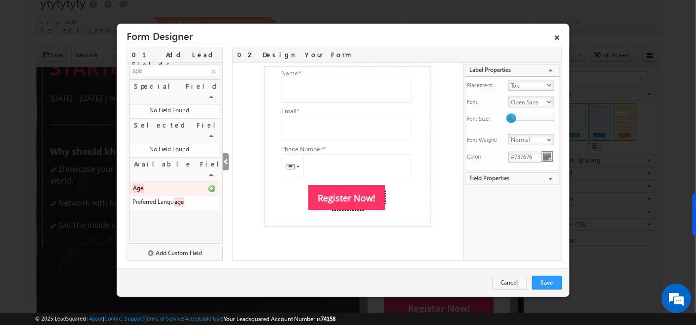
type input "age"
click at [212, 185] on icon at bounding box center [211, 188] width 7 height 7
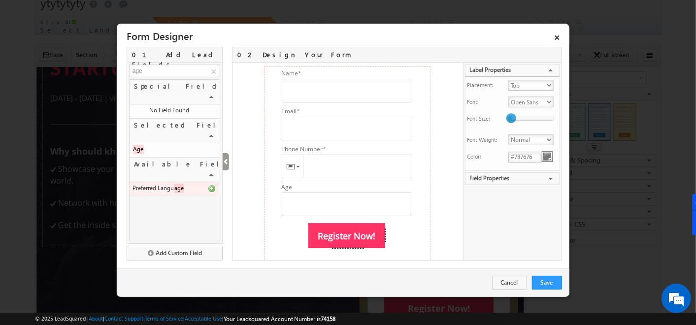
click at [211, 185] on icon at bounding box center [211, 188] width 7 height 7
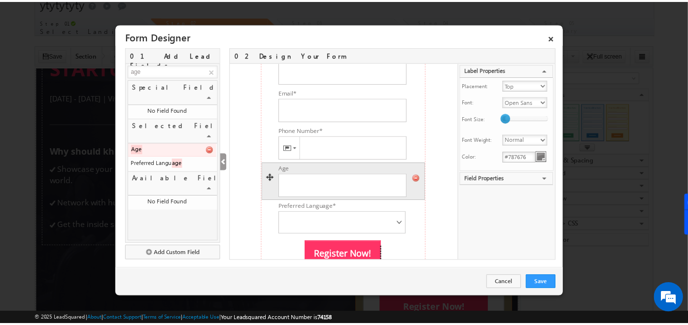
scroll to position [17, 0]
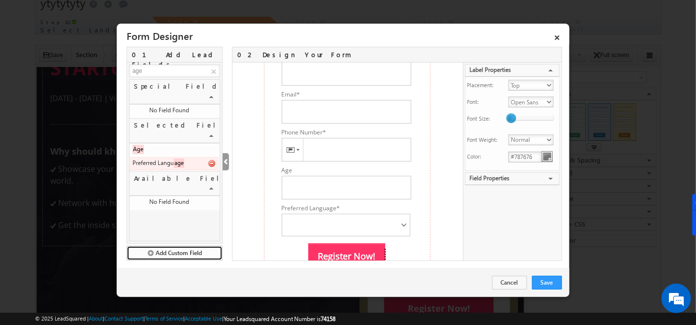
click at [174, 250] on button "Add Custom Field" at bounding box center [175, 253] width 96 height 15
type input "50"
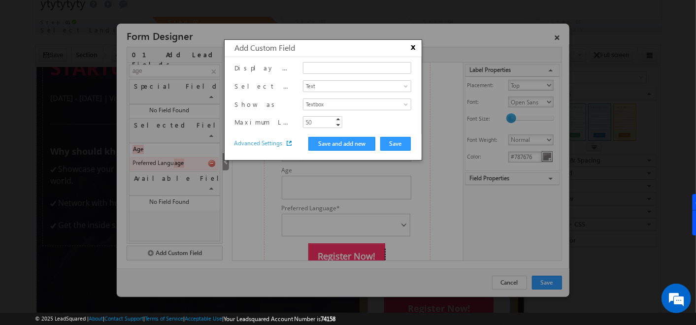
click at [412, 49] on button "x" at bounding box center [414, 46] width 7 height 7
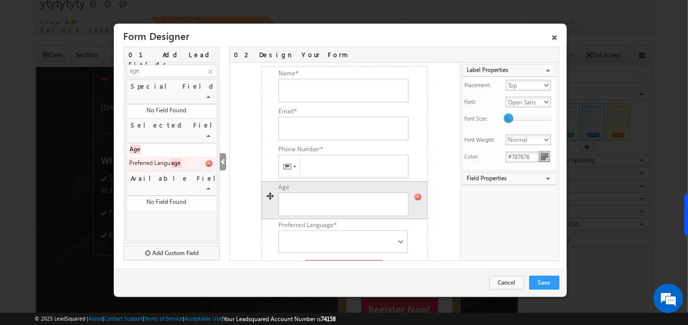
scroll to position [12, 0]
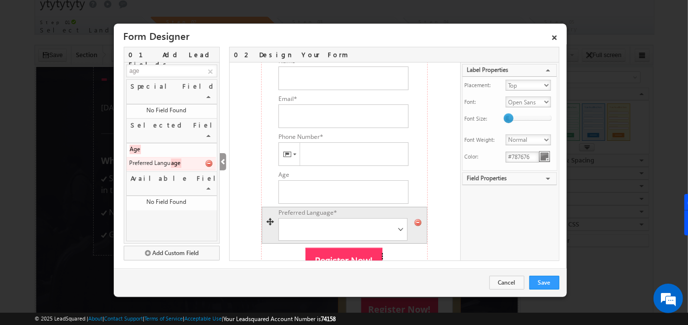
click at [308, 211] on label "Preferred Language *" at bounding box center [308, 212] width 92 height 9
click at [308, 218] on select "English Hindi Kannada Tamil French Spanish Telugu Gujrathi" at bounding box center [342, 229] width 129 height 23
click at [291, 214] on label "Preferred Language *" at bounding box center [307, 212] width 92 height 9
click at [291, 218] on select "English Hindi Kannada Tamil French Spanish Telugu Gujrathi" at bounding box center [341, 229] width 129 height 23
checkbox input "false"
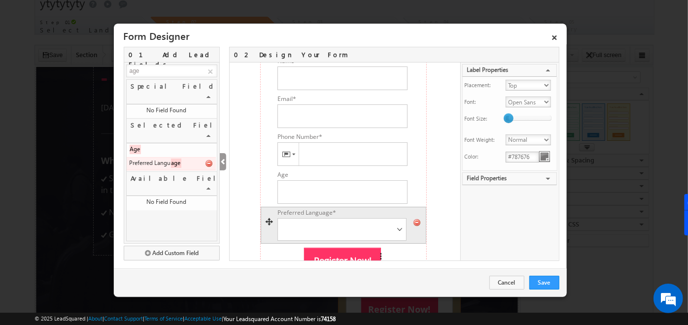
click at [363, 218] on div at bounding box center [343, 222] width 165 height 8
type input "Preferred Language"
checkbox input "true"
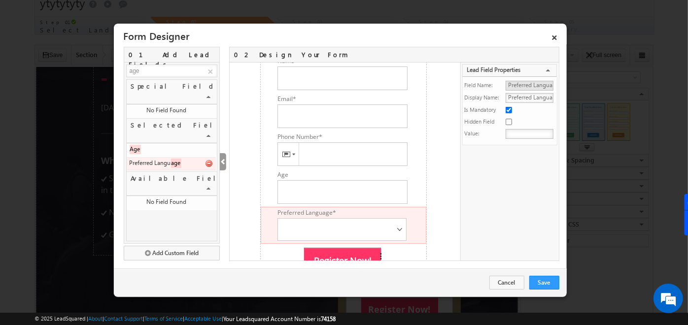
click at [522, 95] on input "Preferred Language" at bounding box center [529, 98] width 48 height 10
type input "Language"
click at [427, 212] on div "MXVAR[{OutputMessage}] MXVAR[{OutputErrorMessage}] Name * Invalid! Required Ema…" at bounding box center [344, 162] width 228 height 198
click at [537, 278] on link "Save" at bounding box center [544, 283] width 30 height 14
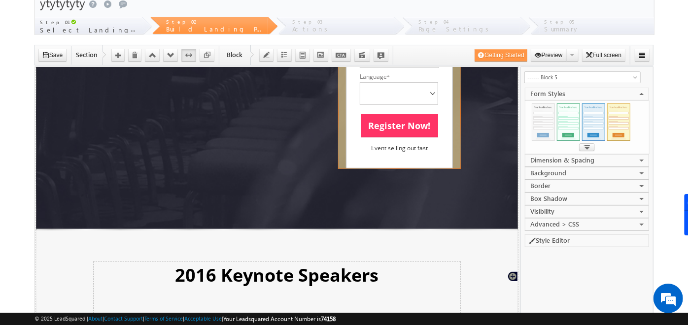
scroll to position [376, 0]
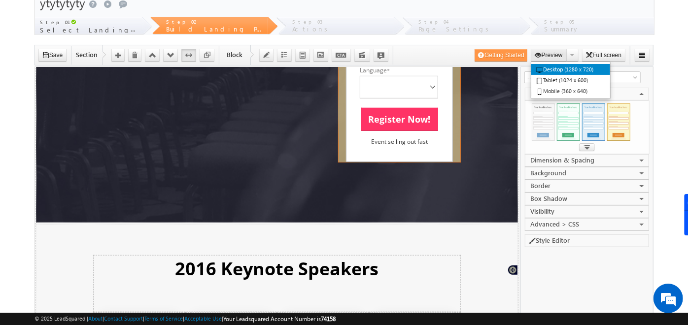
click at [549, 54] on button "Preview" at bounding box center [548, 55] width 36 height 13
click at [555, 67] on link "Desktop (1280 x 720)" at bounding box center [570, 69] width 79 height 11
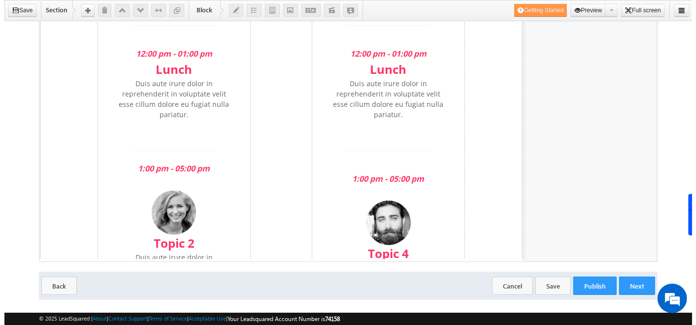
scroll to position [332, 0]
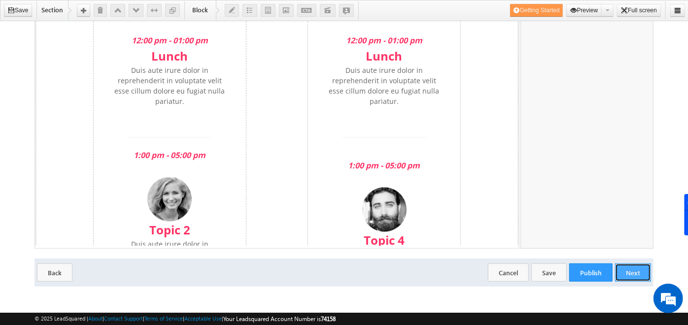
click at [631, 277] on button "Next" at bounding box center [633, 272] width 36 height 18
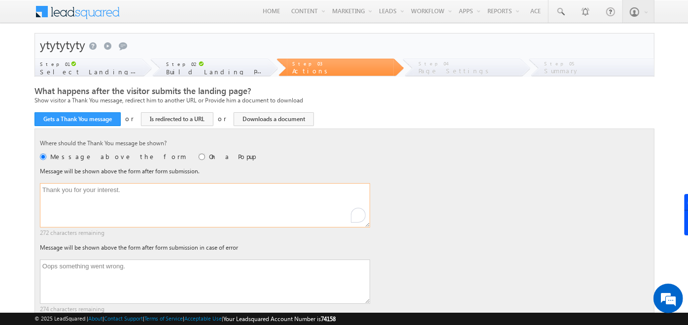
drag, startPoint x: 121, startPoint y: 191, endPoint x: 0, endPoint y: 196, distance: 120.7
click at [0, 196] on html "Menu Admin [PERSON_NAME] ahosk oti7@ gmail" at bounding box center [344, 287] width 688 height 575
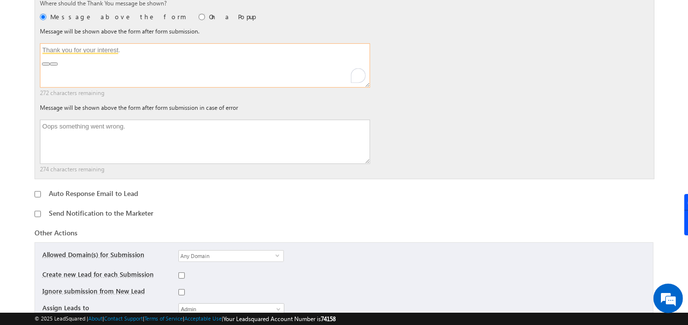
scroll to position [163, 0]
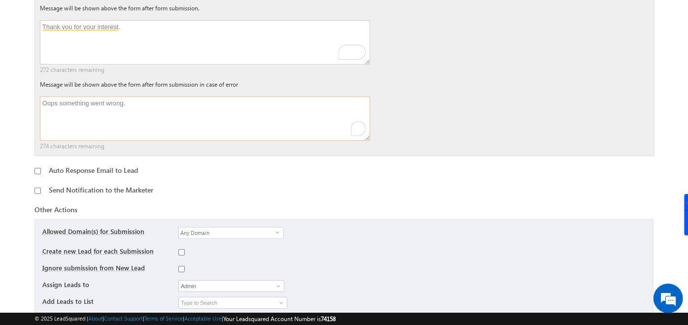
drag, startPoint x: 126, startPoint y: 103, endPoint x: 17, endPoint y: 108, distance: 108.4
click at [17, 108] on body "Menu Admin [PERSON_NAME] ahosk oti7@ gmail" at bounding box center [344, 112] width 688 height 551
click at [35, 172] on input "checkbox" at bounding box center [37, 171] width 6 height 6
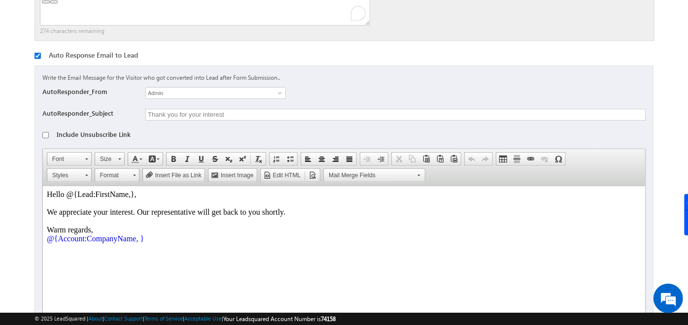
scroll to position [292, 0]
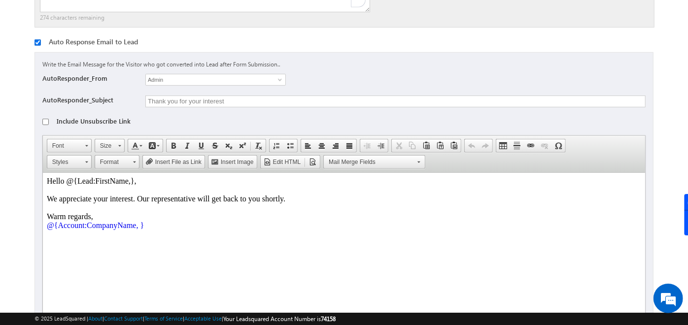
click at [36, 39] on input "checkbox" at bounding box center [37, 42] width 6 height 6
checkbox input "false"
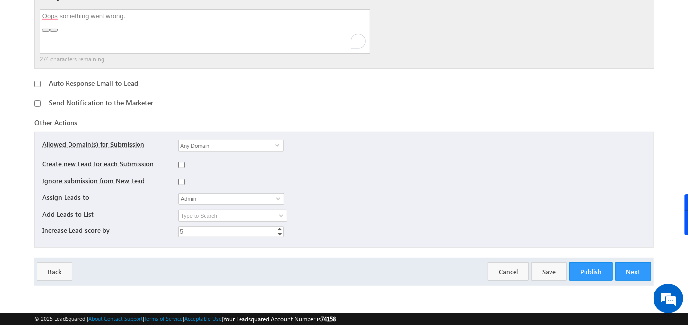
scroll to position [248, 0]
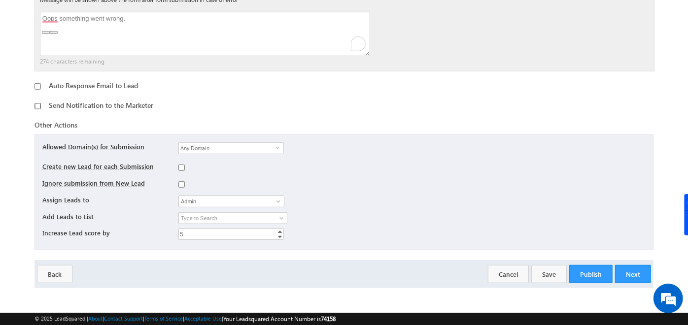
click at [38, 104] on input "checkbox" at bounding box center [37, 106] width 6 height 6
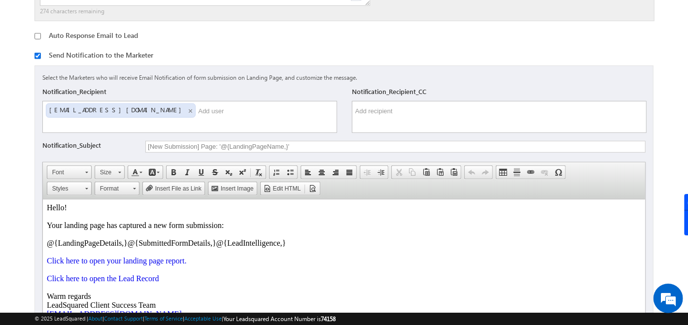
scroll to position [297, 0]
click at [38, 55] on input "checkbox" at bounding box center [37, 57] width 6 height 6
checkbox input "false"
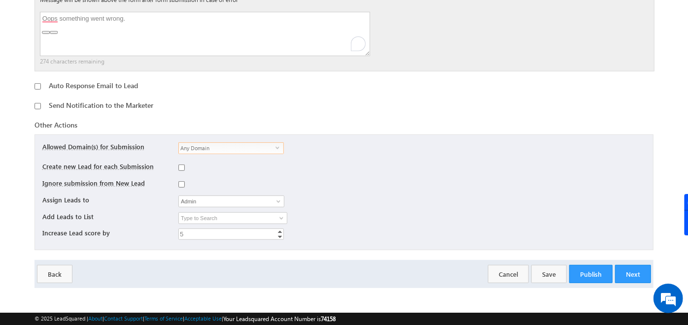
click at [215, 146] on span "Any Domain" at bounding box center [227, 148] width 97 height 11
click at [318, 149] on div "Any Domain select all" at bounding box center [402, 150] width 448 height 17
click at [181, 168] on input "checkbox" at bounding box center [181, 168] width 6 height 6
checkbox input "false"
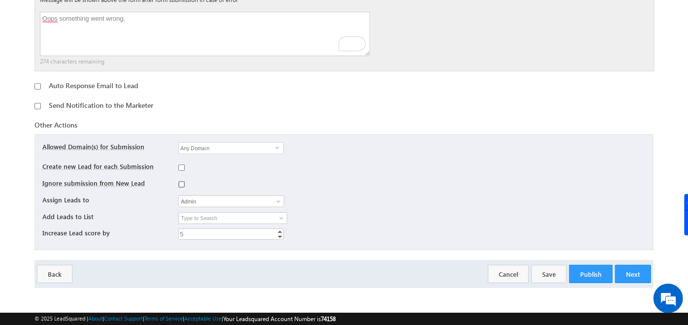
click at [180, 182] on input "checkbox" at bounding box center [181, 184] width 6 height 6
checkbox input "false"
click at [180, 166] on input "checkbox" at bounding box center [181, 168] width 6 height 6
checkbox input "true"
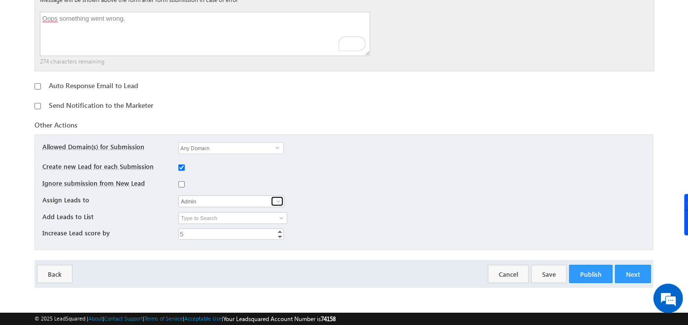
click at [271, 199] on link at bounding box center [277, 202] width 12 height 10
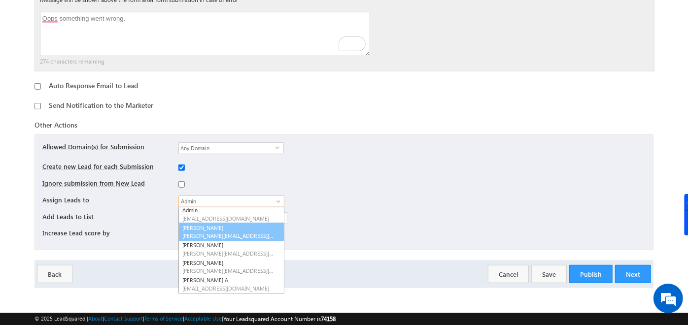
scroll to position [0, 0]
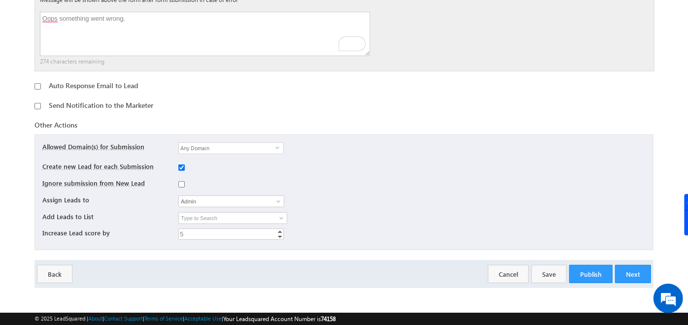
click at [340, 218] on div at bounding box center [402, 219] width 448 height 15
click at [281, 218] on span at bounding box center [281, 218] width 8 height 8
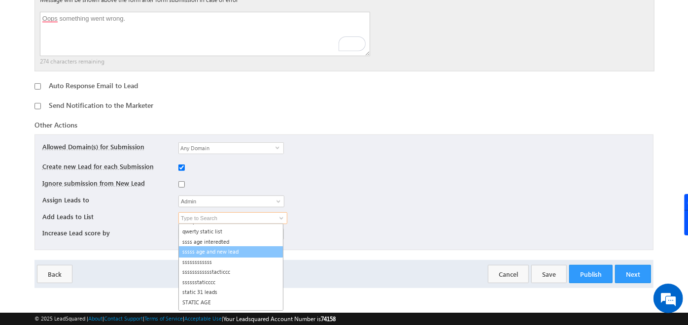
scroll to position [38, 0]
click at [371, 229] on div "5 5 Increment Decrement" at bounding box center [402, 236] width 448 height 14
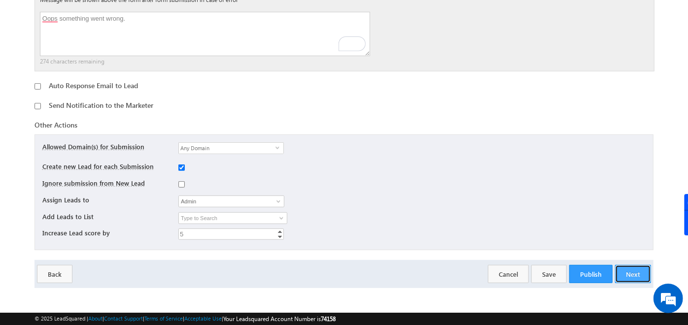
click at [632, 273] on button "Next" at bounding box center [633, 274] width 36 height 18
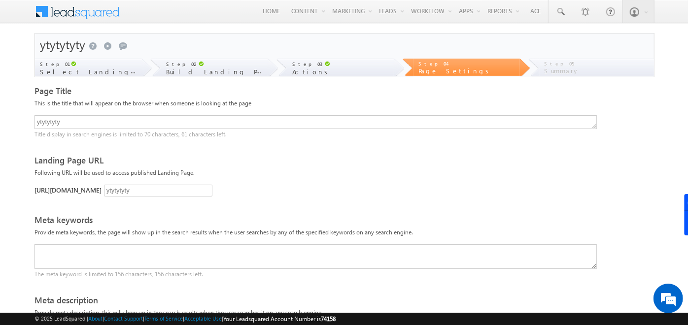
drag, startPoint x: 173, startPoint y: 196, endPoint x: 21, endPoint y: 196, distance: 151.7
click at [21, 196] on body "Menu Admin [PERSON_NAME] ahosk oti7@ gmail" at bounding box center [344, 311] width 688 height 622
drag, startPoint x: 21, startPoint y: 196, endPoint x: 64, endPoint y: 193, distance: 42.5
click at [64, 193] on span "[URL][DOMAIN_NAME]" at bounding box center [67, 190] width 67 height 8
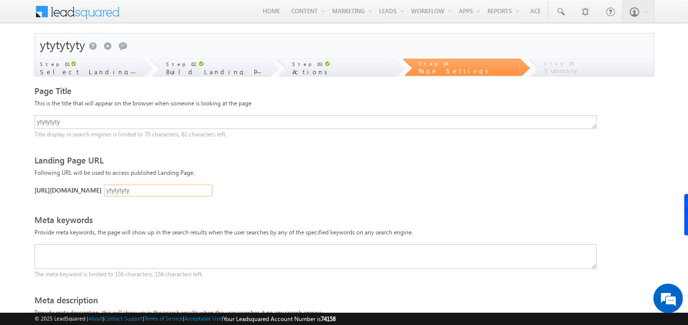
drag, startPoint x: 131, startPoint y: 187, endPoint x: 178, endPoint y: 187, distance: 47.8
click at [178, 187] on input "ytytytyty" at bounding box center [158, 191] width 108 height 12
click at [302, 185] on div "[URL][DOMAIN_NAME] ytytytyty Save" at bounding box center [182, 189] width 296 height 8
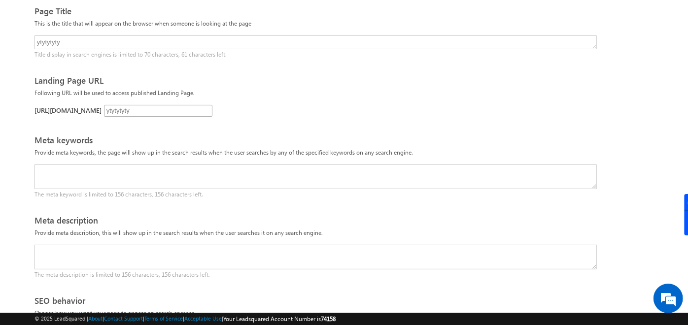
scroll to position [80, 0]
click at [225, 127] on form "ytytytyty Send a smile Send a frown Submit feedback Step 01 Select Landing Page…" at bounding box center [343, 240] width 619 height 574
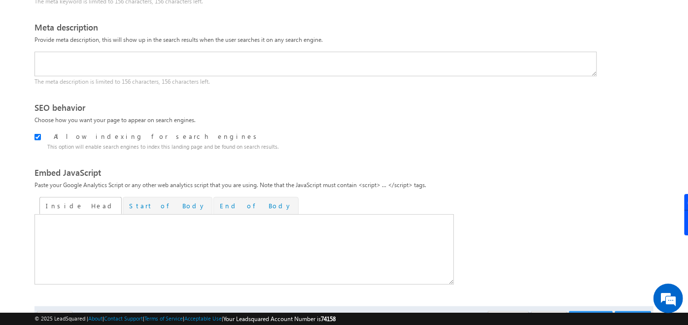
scroll to position [319, 0]
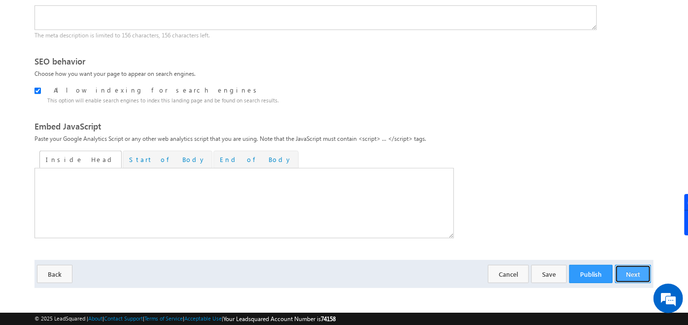
click at [634, 270] on button "Next" at bounding box center [633, 274] width 36 height 18
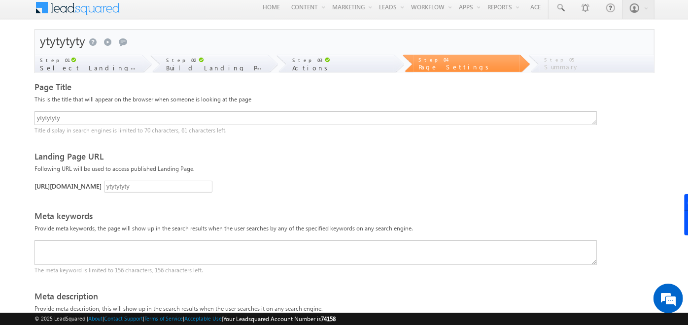
scroll to position [0, 0]
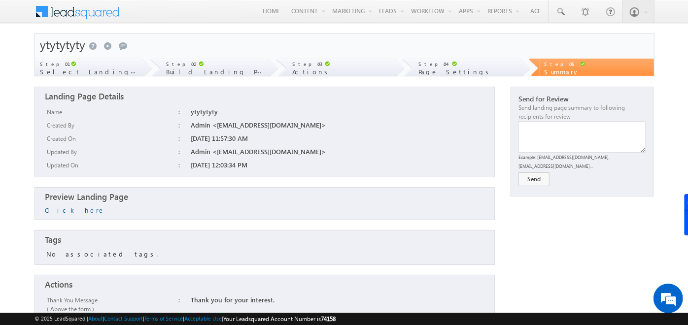
click at [60, 211] on link "Click here" at bounding box center [75, 210] width 60 height 8
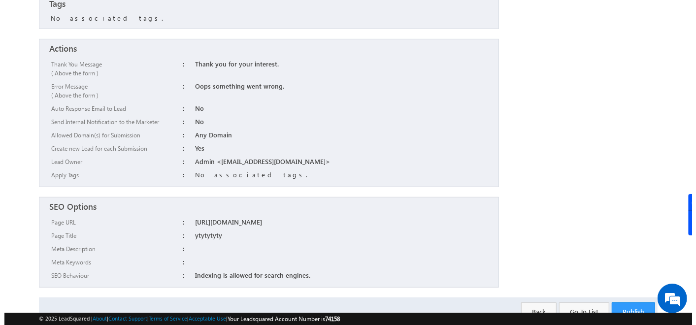
scroll to position [271, 0]
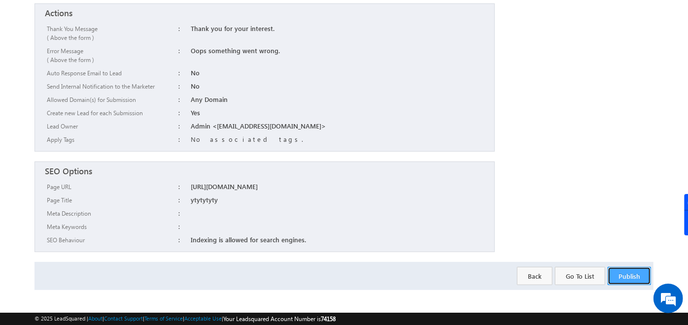
click at [631, 276] on button "Publish" at bounding box center [628, 276] width 43 height 18
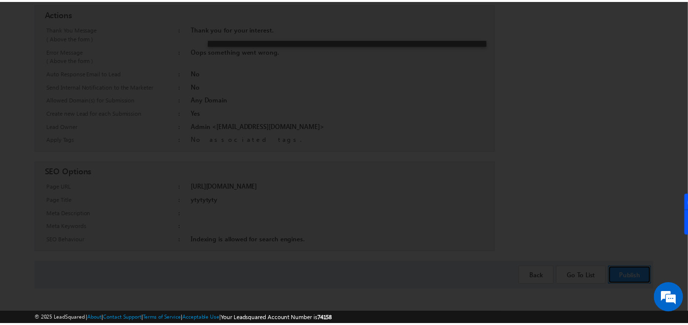
scroll to position [0, 0]
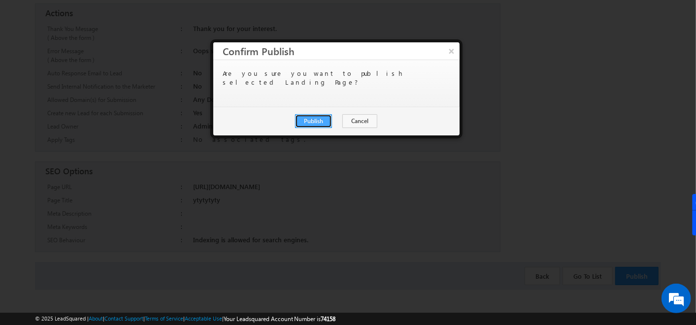
click at [326, 117] on button "Publish" at bounding box center [313, 121] width 37 height 14
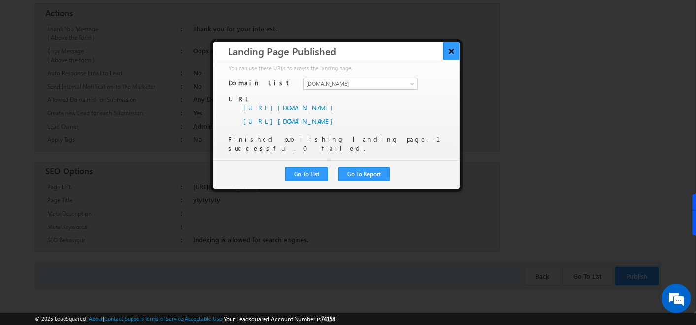
click at [457, 50] on button "×" at bounding box center [451, 50] width 16 height 17
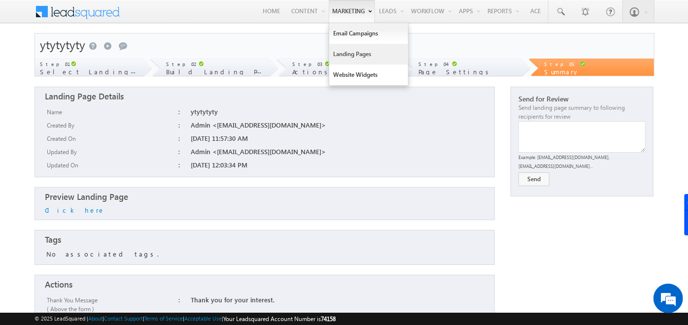
click at [349, 50] on link "Landing Pages" at bounding box center [368, 54] width 79 height 21
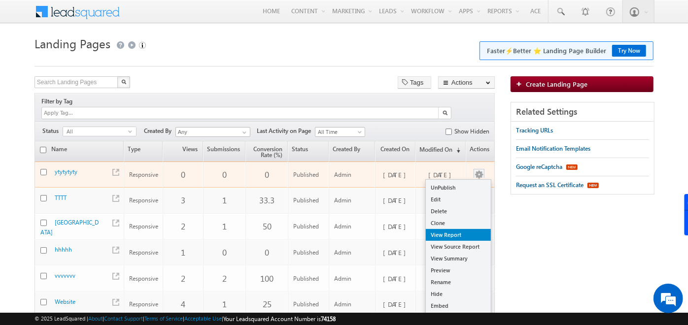
click at [454, 229] on link "View Report" at bounding box center [458, 235] width 65 height 12
click at [444, 229] on link "View Report" at bounding box center [458, 235] width 65 height 12
checkbox input "true"
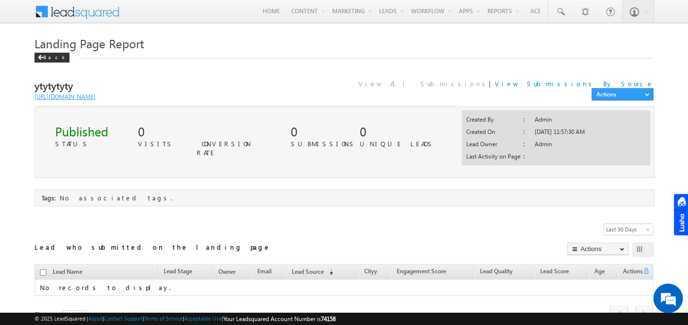
click at [85, 95] on link "[URL][DOMAIN_NAME]" at bounding box center [64, 96] width 61 height 7
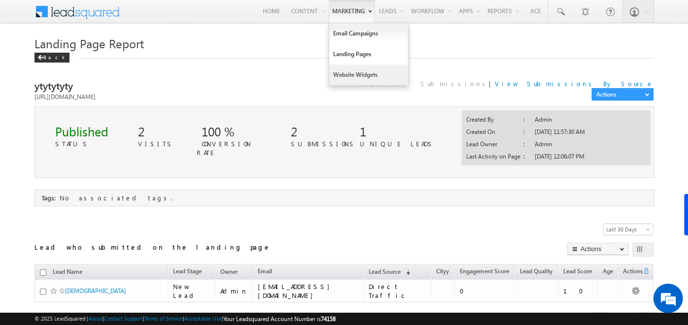
click at [329, 68] on link "Website Widgets" at bounding box center [368, 75] width 79 height 21
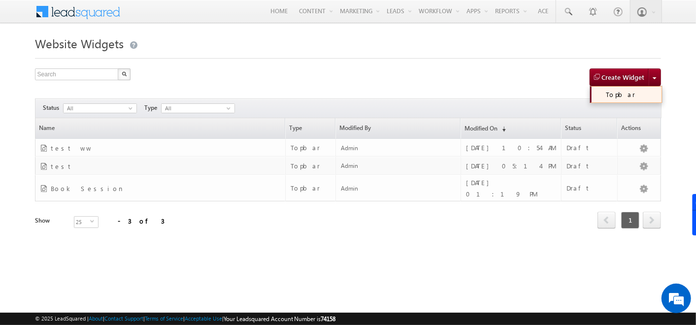
click at [631, 93] on link "Topbar" at bounding box center [626, 94] width 72 height 17
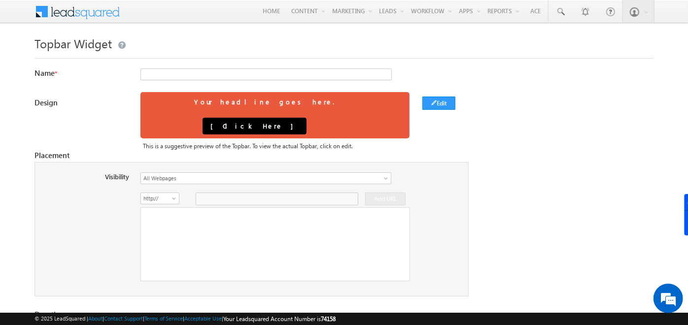
click at [297, 66] on form "Topbar Widget Name * Design Your headline goes here. [ Click Here ] Edit This i…" at bounding box center [343, 224] width 619 height 383
click at [293, 76] on input "text" at bounding box center [265, 74] width 251 height 12
type input "hhhh"
click at [455, 104] on button "Edit" at bounding box center [438, 103] width 33 height 13
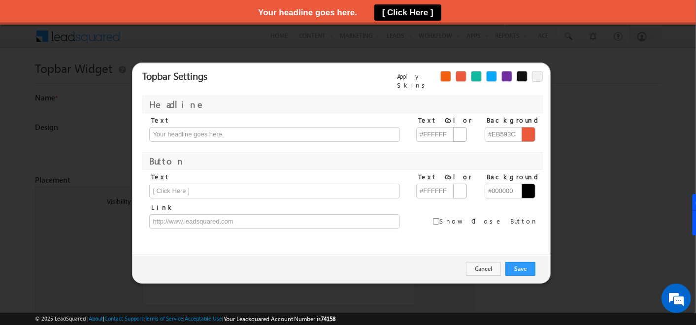
click at [488, 75] on div at bounding box center [491, 76] width 11 height 11
type input "#ffffff"
type input "#09a9f9"
type input "#ffffff"
type input "#121212"
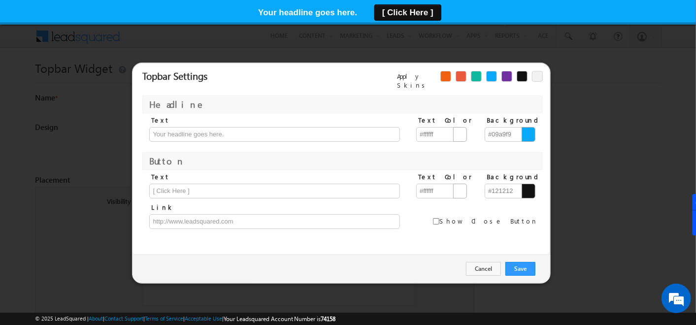
click at [520, 72] on html "Your headline goes here. [ Click Here ]" at bounding box center [348, 37] width 696 height 74
click at [460, 73] on html "Your headline goes here. [ Click Here ]" at bounding box center [348, 37] width 696 height 74
click at [459, 81] on div at bounding box center [456, 78] width 10 height 14
click at [459, 77] on div at bounding box center [461, 76] width 11 height 11
type input "#eb593c"
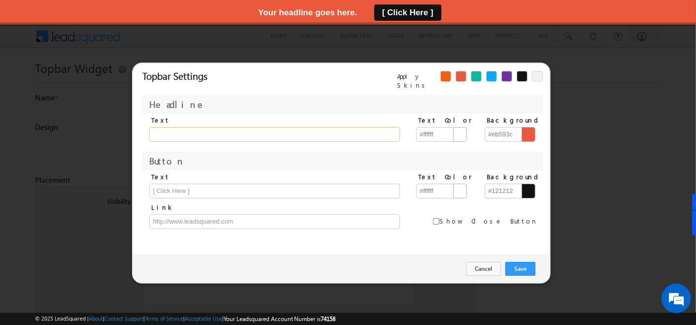
click at [241, 134] on input "text" at bounding box center [274, 134] width 251 height 15
type input "Book your session Now"
click at [207, 186] on input "text" at bounding box center [274, 191] width 251 height 15
type input "Book Session"
click at [178, 214] on input "text" at bounding box center [274, 221] width 251 height 15
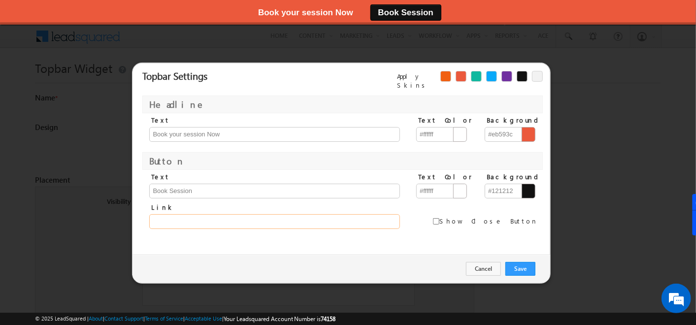
type input "https://in21.leadsquared.com/"
click at [439, 218] on input "checkbox" at bounding box center [436, 221] width 6 height 6
checkbox input "true"
click at [515, 264] on button "Save" at bounding box center [520, 269] width 30 height 14
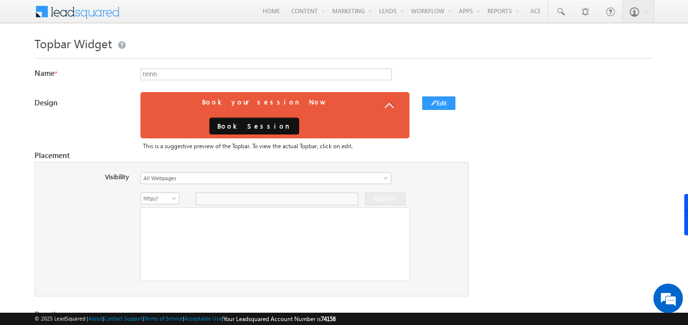
click at [94, 16] on span at bounding box center [83, 10] width 71 height 17
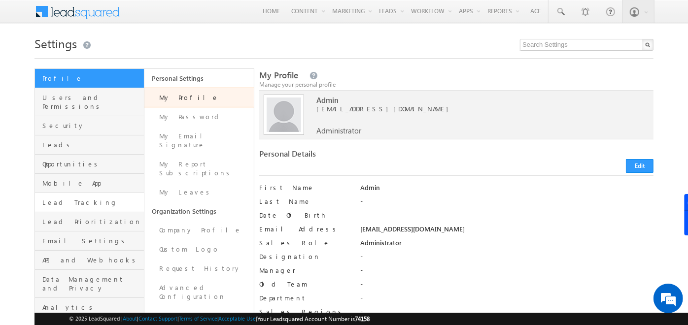
click at [62, 197] on link "Lead Tracking" at bounding box center [89, 202] width 109 height 19
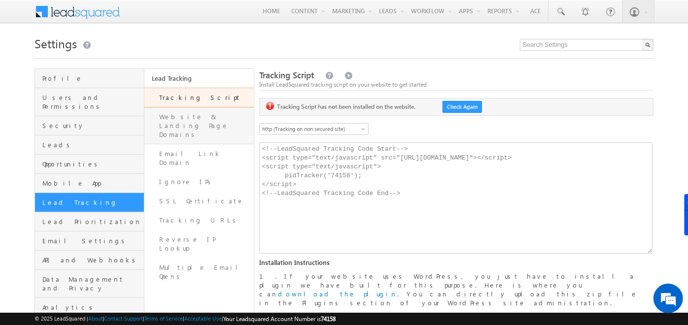
click at [181, 125] on link "Website & Landing Page Domains" at bounding box center [198, 125] width 109 height 37
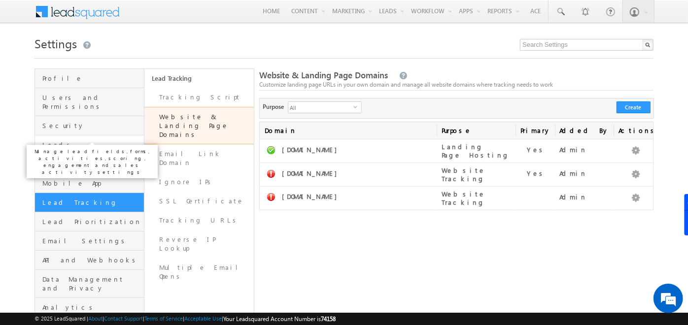
click at [101, 140] on span "Leads" at bounding box center [91, 144] width 99 height 9
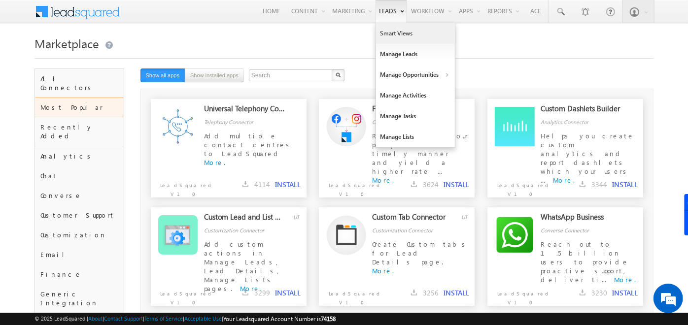
click at [384, 31] on link "Smart Views" at bounding box center [415, 33] width 79 height 21
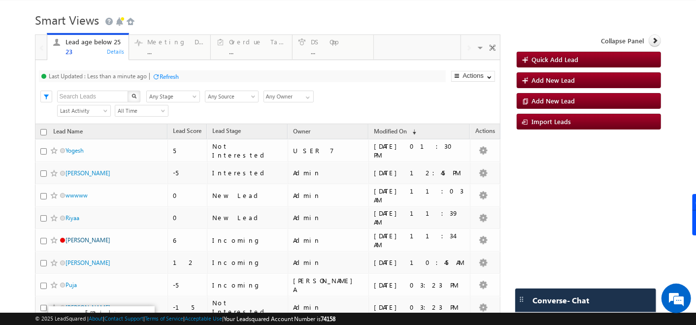
scroll to position [21, 0]
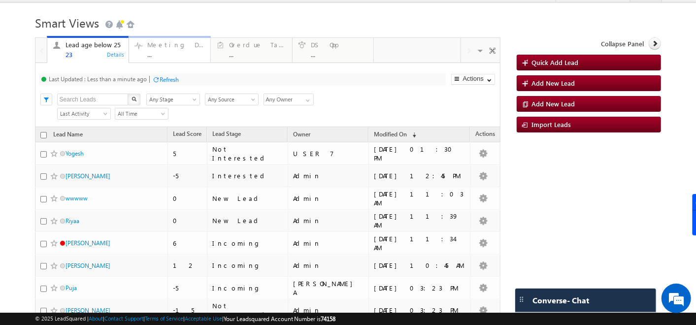
click at [175, 56] on div "..." at bounding box center [176, 54] width 58 height 7
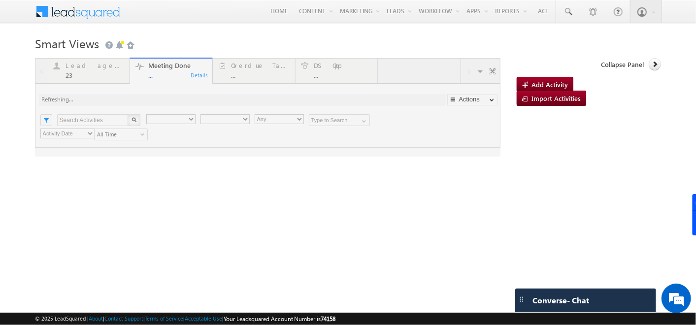
scroll to position [0, 0]
type input "Any Owner"
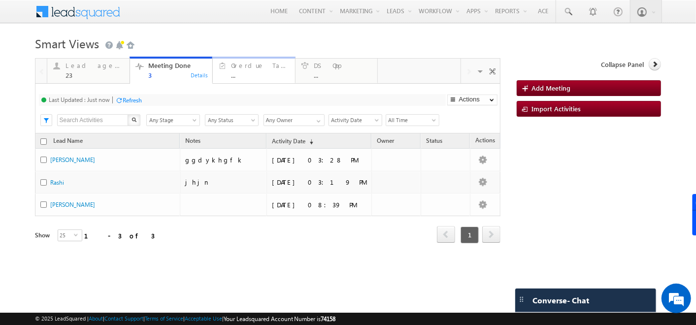
click at [250, 60] on div "Overdue Tasks ..." at bounding box center [260, 69] width 59 height 19
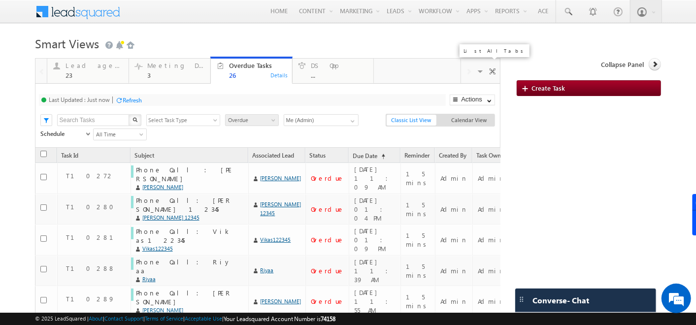
click at [476, 73] on span at bounding box center [481, 73] width 10 height 21
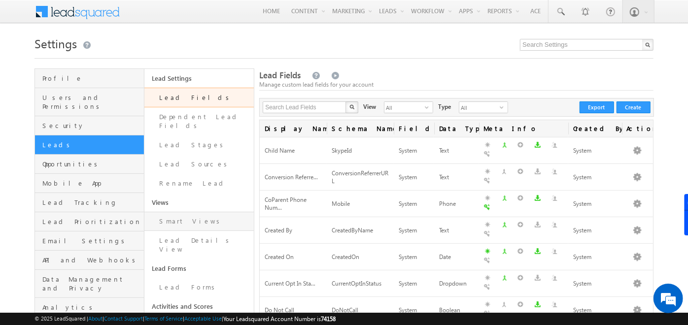
click at [176, 216] on link "Smart Views" at bounding box center [198, 221] width 109 height 19
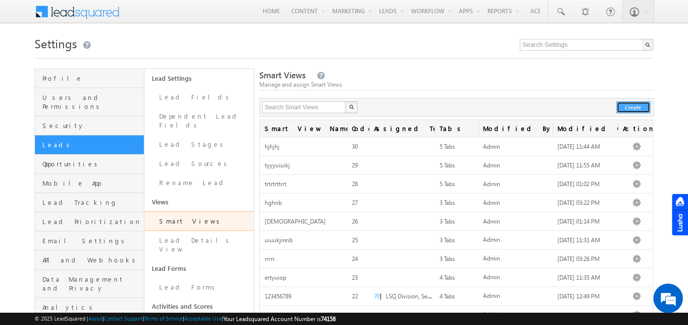
click at [631, 107] on button "Create" at bounding box center [633, 107] width 34 height 12
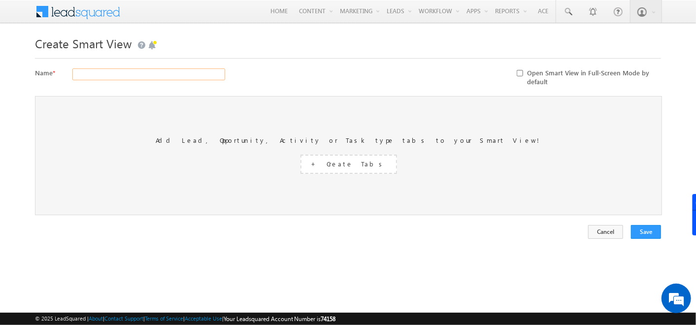
click at [151, 76] on input "text" at bounding box center [148, 74] width 153 height 12
type input "yuiuojokj"
click at [349, 160] on span "+ Create Tabs" at bounding box center [348, 164] width 75 height 8
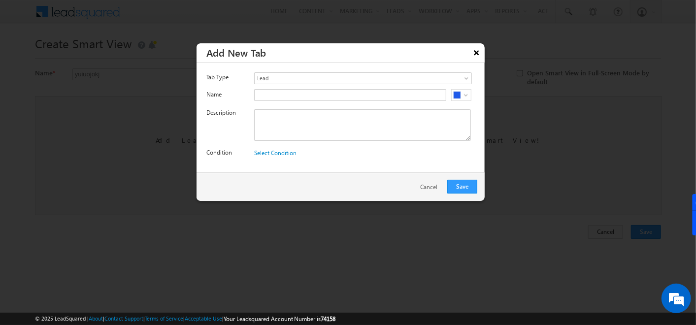
click at [477, 51] on button "×" at bounding box center [477, 52] width 16 height 17
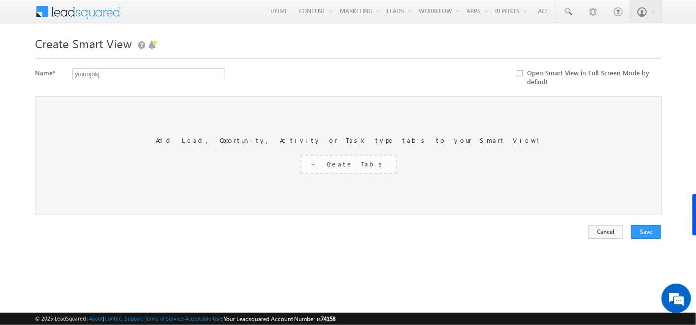
click at [335, 166] on span "+ Create Tabs" at bounding box center [348, 164] width 75 height 8
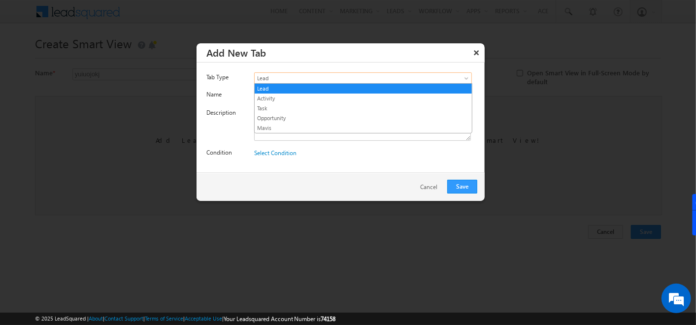
click at [467, 79] on span at bounding box center [467, 80] width 8 height 8
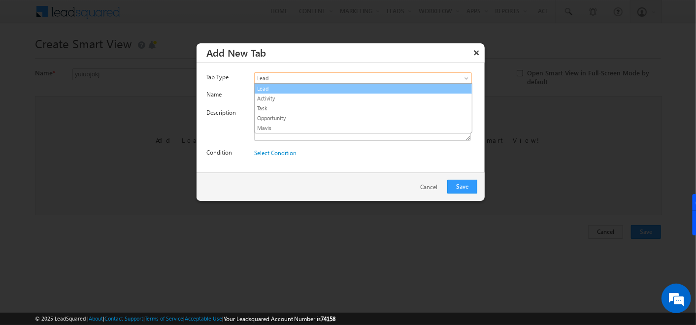
click at [266, 89] on link "Lead" at bounding box center [363, 88] width 217 height 9
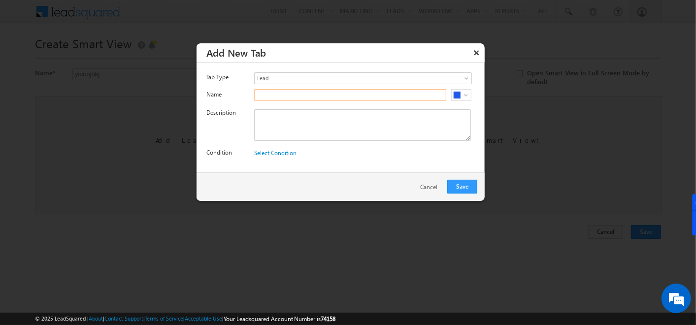
click at [266, 93] on input "text" at bounding box center [350, 95] width 192 height 12
type input "New Leads"
click at [272, 117] on textarea at bounding box center [362, 125] width 217 height 32
paste textarea "New Leads"
type textarea "New Leads"
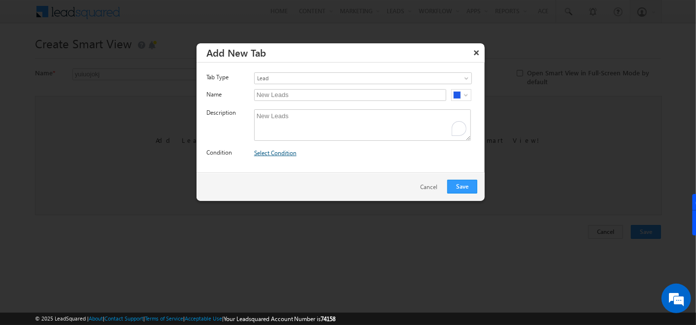
click at [275, 152] on link "Select Condition" at bounding box center [275, 152] width 42 height 7
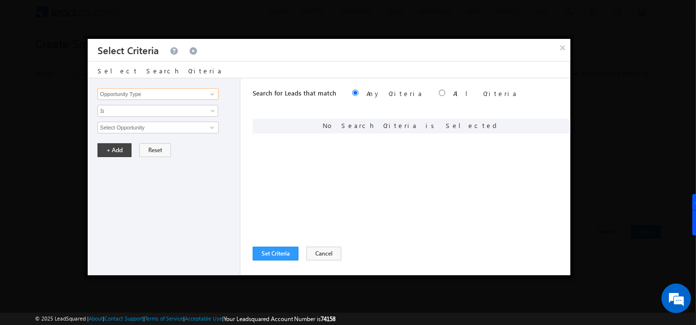
click at [166, 97] on input "Opportunity Type" at bounding box center [158, 94] width 121 height 12
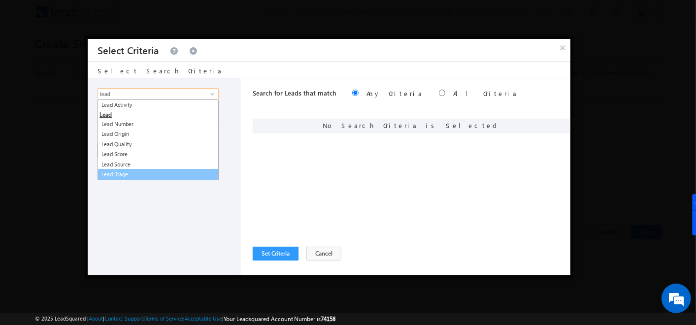
click at [120, 171] on link "Lead Stage" at bounding box center [158, 174] width 121 height 11
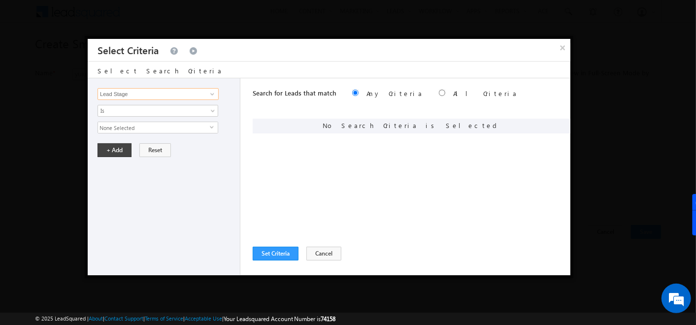
type input "Lead Stage"
click at [121, 129] on span "None Selected" at bounding box center [154, 127] width 112 height 11
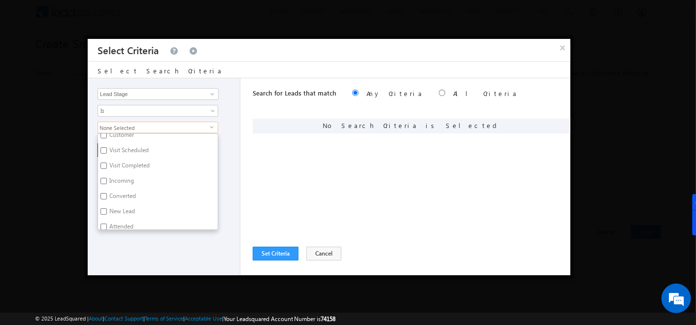
scroll to position [46, 0]
click at [100, 198] on input "New Lead" at bounding box center [103, 201] width 6 height 6
checkbox input "true"
click at [288, 181] on div "Search for Leads that match Any Criteria All Criteria Note that the current tri…" at bounding box center [412, 176] width 318 height 197
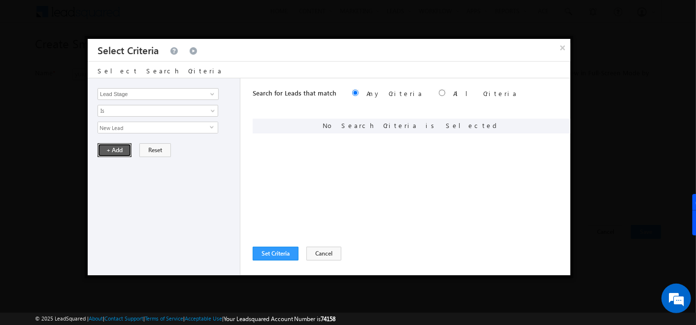
click at [115, 148] on button "+ Add" at bounding box center [115, 150] width 34 height 14
click at [259, 252] on button "Set Criteria" at bounding box center [276, 254] width 46 height 14
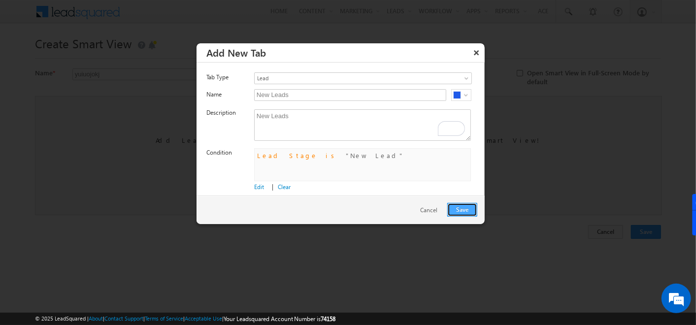
click at [464, 209] on button "Save" at bounding box center [462, 210] width 30 height 14
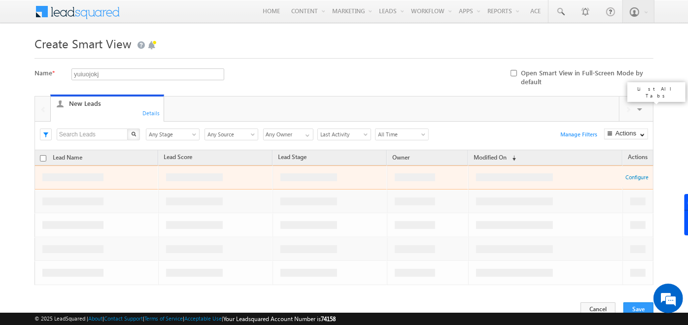
click at [636, 107] on span at bounding box center [640, 110] width 10 height 21
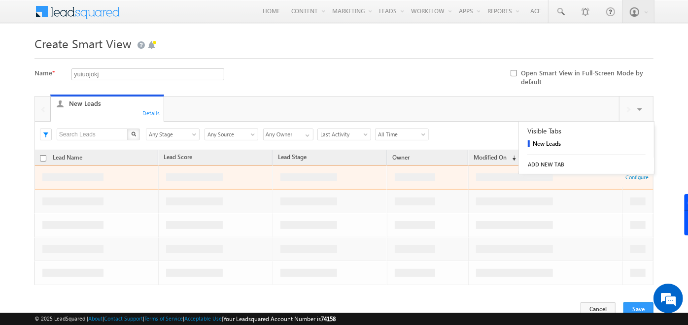
click at [546, 165] on link "ADD NEW TAB" at bounding box center [586, 165] width 135 height 14
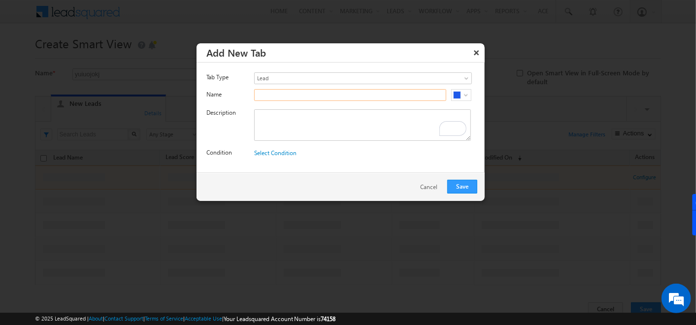
click at [358, 98] on input "text" at bounding box center [350, 95] width 192 height 12
type input "Pune Lead"
click at [328, 135] on textarea "To enrich screen reader interactions, please activate Accessibility in Grammarl…" at bounding box center [362, 125] width 217 height 32
paste textarea "Pune Lead"
type textarea "Pune Lead"
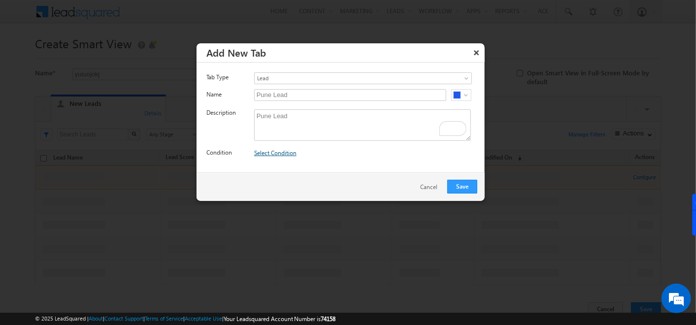
click at [274, 149] on link "Select Condition" at bounding box center [275, 152] width 42 height 7
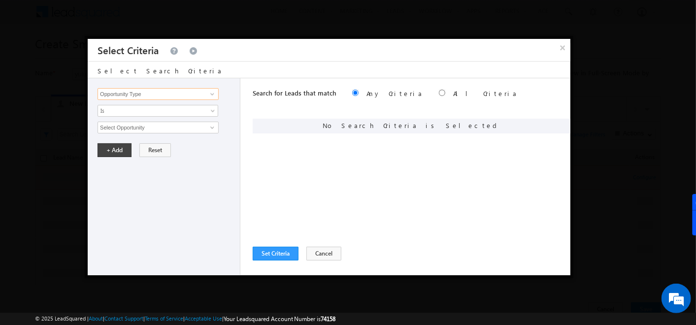
click at [156, 94] on input "Opportunity Type" at bounding box center [158, 94] width 121 height 12
click at [125, 114] on link "Cityy" at bounding box center [158, 113] width 121 height 11
type input "Cityy"
click at [130, 127] on span "None Selected" at bounding box center [154, 127] width 112 height 11
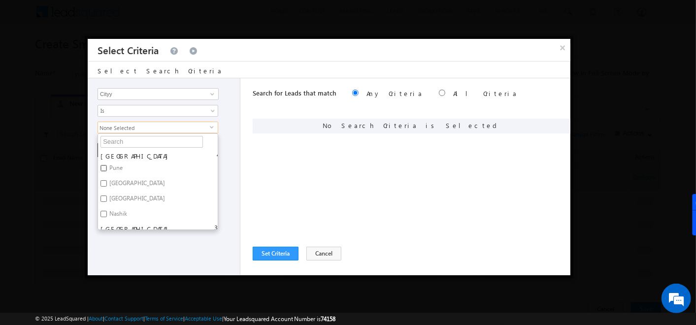
click at [106, 168] on input "Pune" at bounding box center [103, 168] width 6 height 6
checkbox input "true"
click at [258, 164] on div "Search for Leads that match Any Criteria All Criteria Note that the current tri…" at bounding box center [412, 176] width 318 height 197
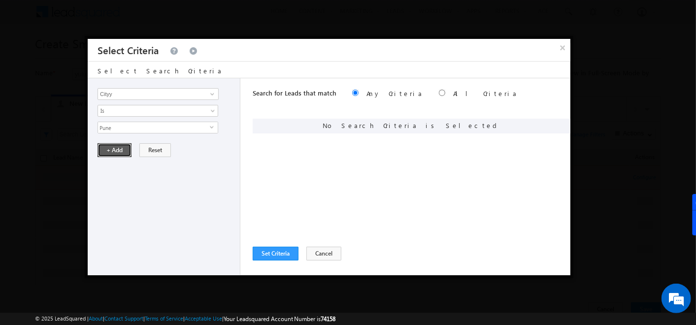
click at [113, 147] on button "+ Add" at bounding box center [115, 150] width 34 height 14
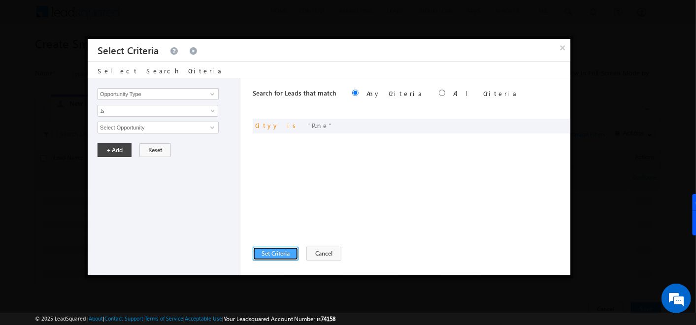
click at [276, 253] on button "Set Criteria" at bounding box center [276, 254] width 46 height 14
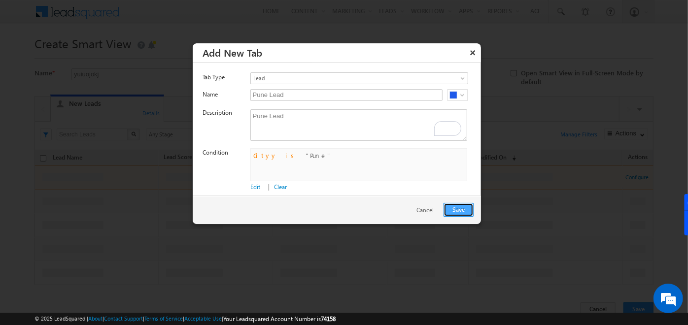
click at [463, 207] on button "Save" at bounding box center [458, 210] width 30 height 14
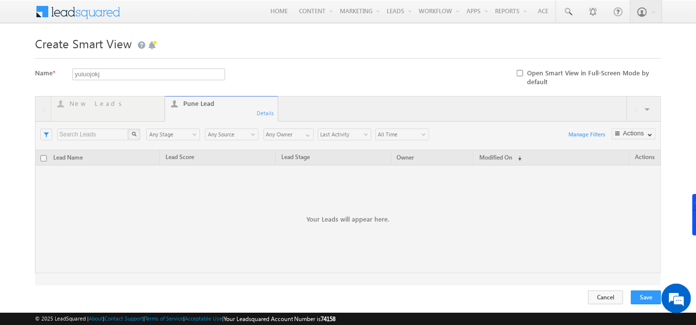
click at [647, 136] on div at bounding box center [348, 191] width 626 height 190
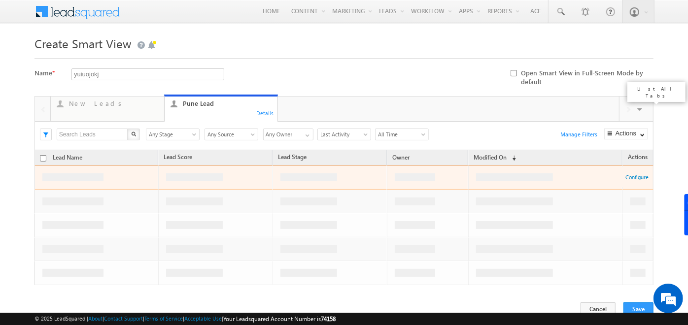
click at [640, 108] on span at bounding box center [640, 110] width 10 height 21
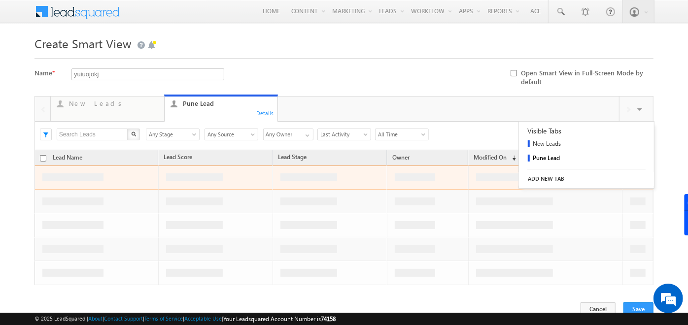
click at [550, 177] on link "ADD NEW TAB" at bounding box center [586, 179] width 135 height 14
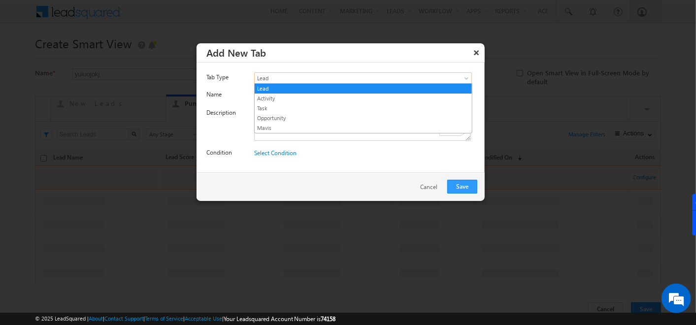
click at [332, 83] on link "Lead" at bounding box center [363, 78] width 218 height 12
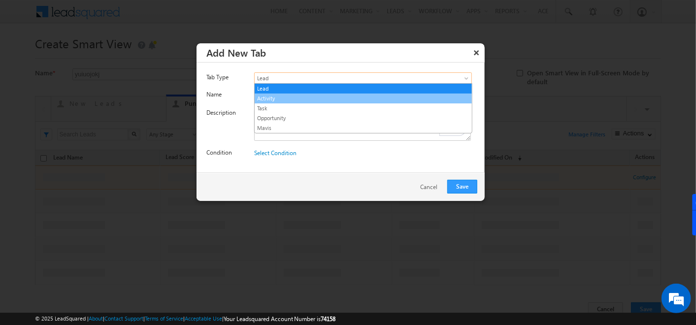
click at [277, 98] on link "Activity" at bounding box center [363, 98] width 217 height 9
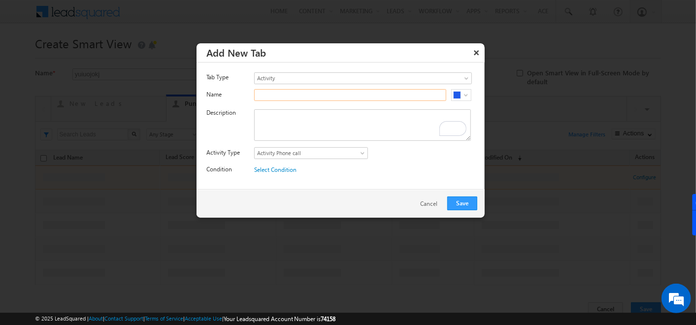
click at [277, 98] on input "text" at bounding box center [350, 95] width 192 height 12
type input "F2F Meeting"
click at [281, 122] on textarea "To enrich screen reader interactions, please activate Accessibility in Grammarl…" at bounding box center [362, 125] width 217 height 32
paste textarea "F2F Meeting"
type textarea "F2F Meeting"
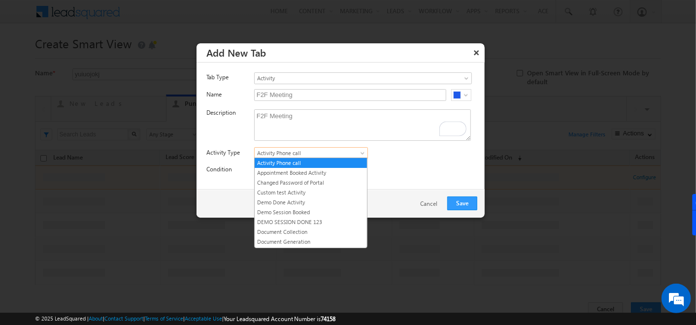
click at [319, 153] on span "Activity Phone call" at bounding box center [305, 153] width 101 height 9
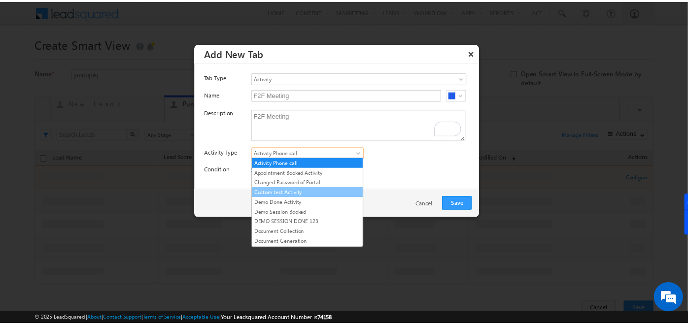
scroll to position [83, 0]
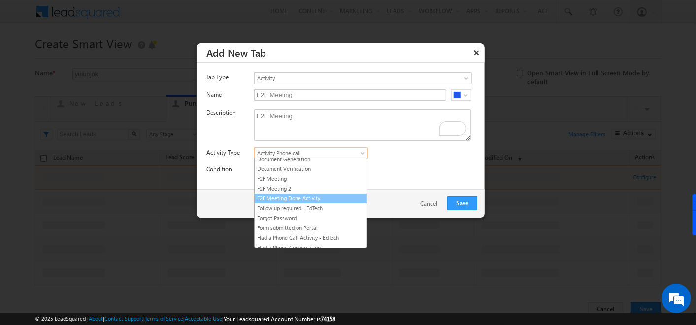
click at [293, 196] on link "F2F Meeting Done Activity" at bounding box center [311, 198] width 112 height 9
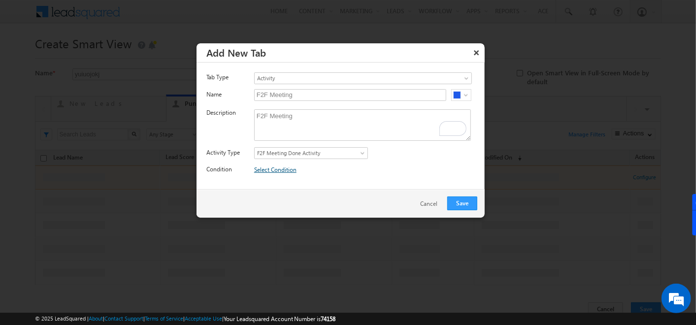
click at [275, 171] on link "Select Condition" at bounding box center [275, 169] width 42 height 7
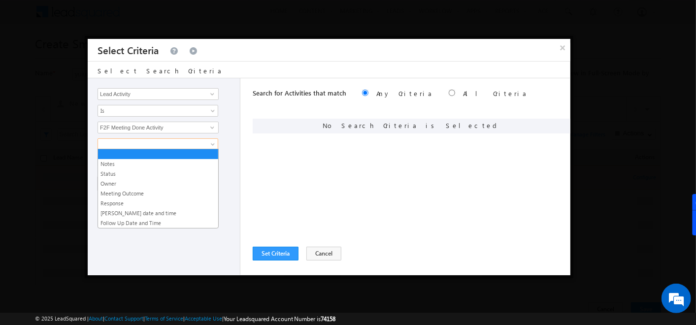
click at [205, 139] on link at bounding box center [158, 144] width 121 height 12
click at [130, 193] on link "Meeting Outcome" at bounding box center [158, 193] width 120 height 9
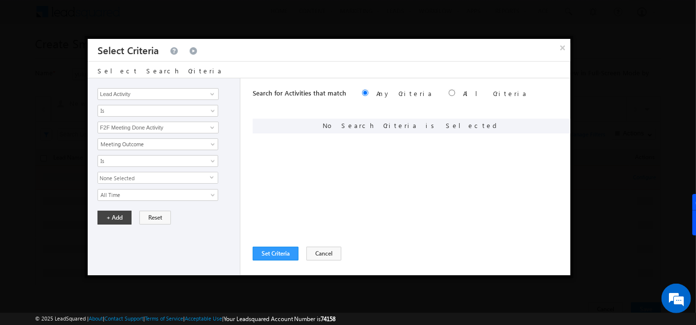
click at [131, 178] on span "None Selected" at bounding box center [154, 177] width 112 height 11
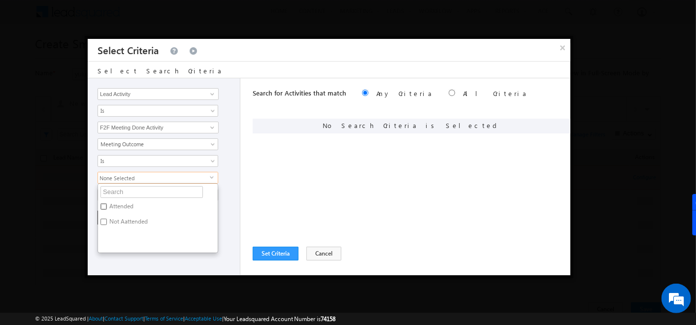
click at [104, 207] on input "Attended" at bounding box center [103, 206] width 6 height 6
checkbox input "true"
click at [268, 204] on div "Search for Activities that match Any Criteria All Criteria Note that the curren…" at bounding box center [412, 176] width 318 height 197
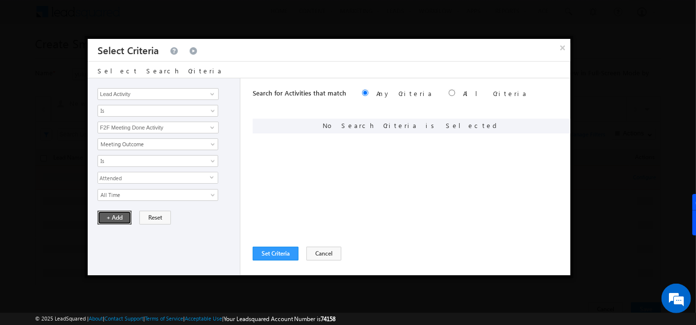
click at [121, 217] on button "+ Add" at bounding box center [115, 218] width 34 height 14
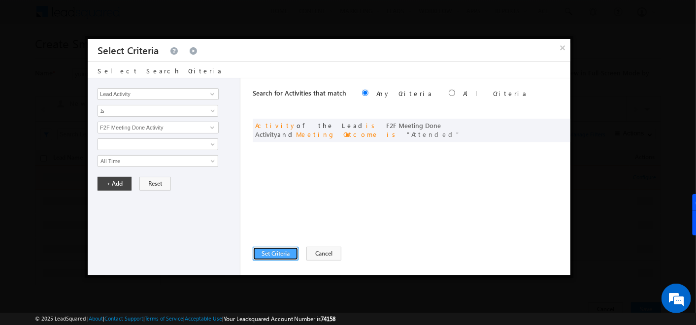
click at [263, 255] on button "Set Criteria" at bounding box center [276, 254] width 46 height 14
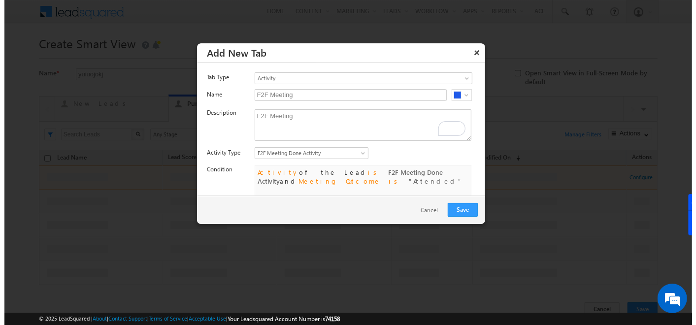
scroll to position [22, 0]
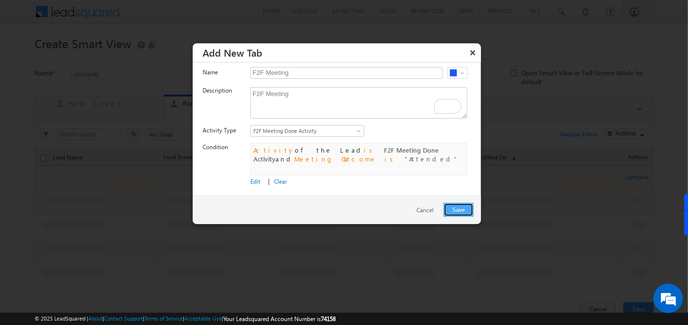
click at [454, 208] on button "Save" at bounding box center [458, 210] width 30 height 14
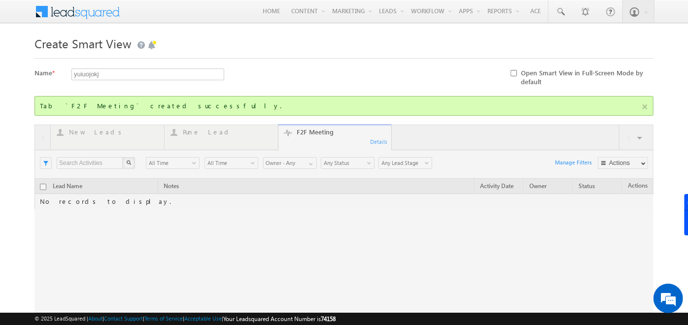
click at [650, 139] on div at bounding box center [343, 233] width 619 height 217
click at [637, 134] on div at bounding box center [343, 233] width 619 height 217
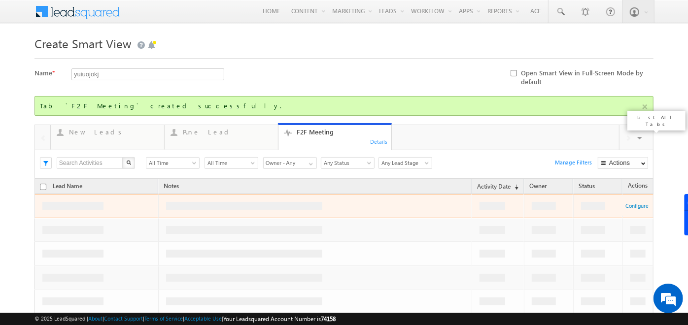
click at [639, 137] on span at bounding box center [640, 139] width 10 height 21
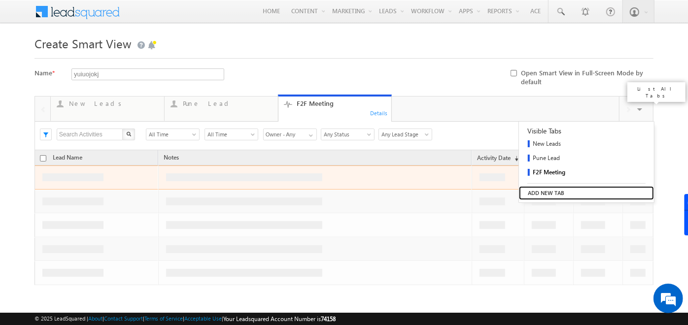
click at [541, 190] on link "ADD NEW TAB" at bounding box center [586, 193] width 135 height 14
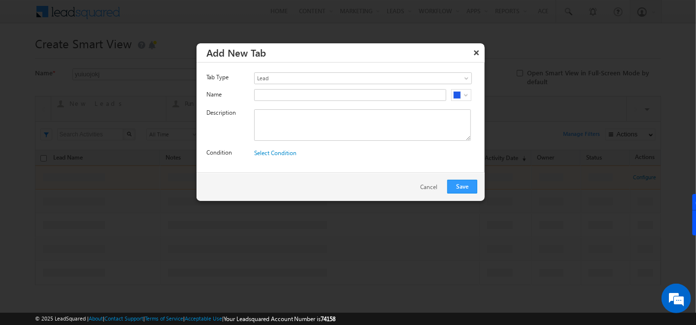
scroll to position [0, 0]
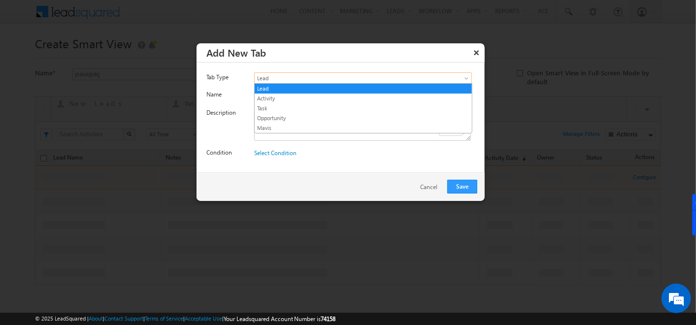
click at [467, 76] on span at bounding box center [467, 80] width 8 height 8
click at [273, 111] on link "Task" at bounding box center [363, 108] width 217 height 9
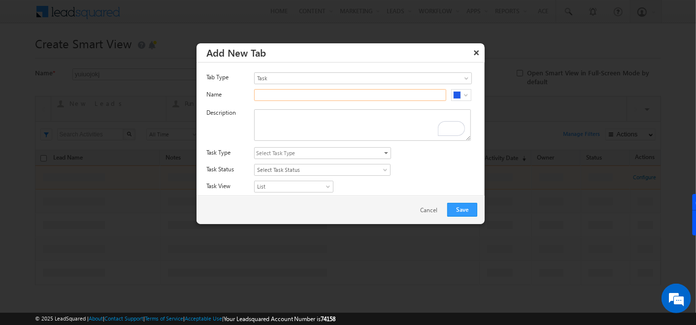
click at [280, 94] on input "text" at bounding box center [350, 95] width 192 height 12
type input "Overdue"
click at [289, 125] on textarea "To enrich screen reader interactions, please activate Accessibility in Grammarl…" at bounding box center [362, 125] width 217 height 32
paste textarea "Overdue"
type textarea "Overdue"
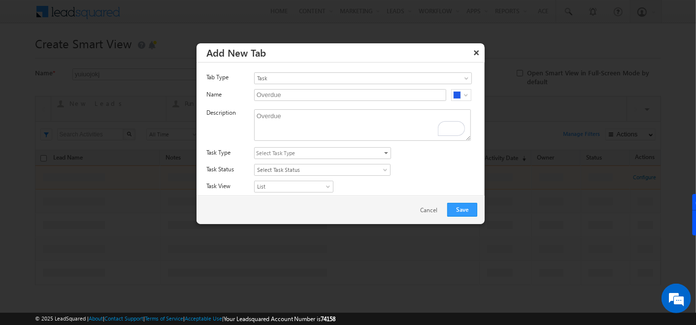
click at [321, 155] on span "Select Task Type" at bounding box center [319, 153] width 128 height 11
click at [259, 180] on input "All Task Types" at bounding box center [262, 181] width 6 height 6
checkbox input "true"
click at [418, 155] on div "All Task Types All Appointments Meeting F2F Meeting Send Brochure Schedule Site…" at bounding box center [369, 154] width 230 height 14
click at [295, 164] on link "Select Task Status" at bounding box center [322, 170] width 136 height 12
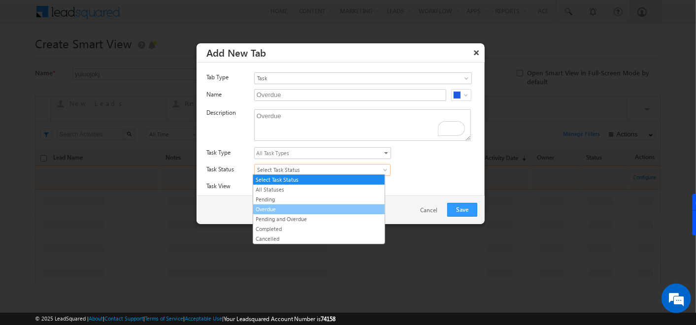
click at [271, 205] on link "Overdue" at bounding box center [319, 209] width 132 height 9
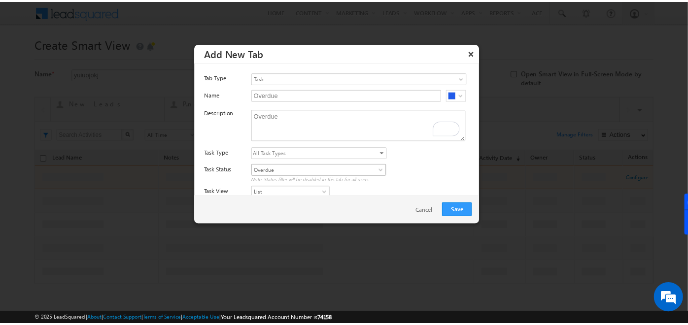
scroll to position [32, 0]
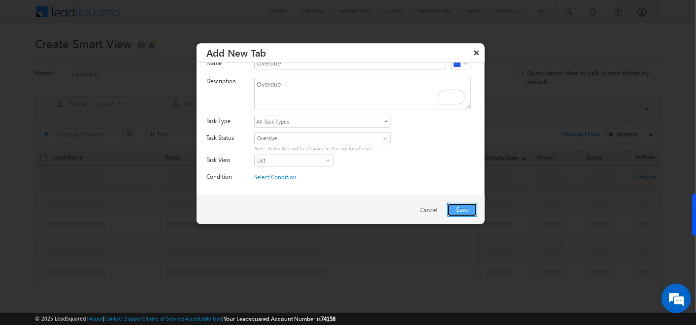
click at [471, 210] on button "Save" at bounding box center [462, 210] width 30 height 14
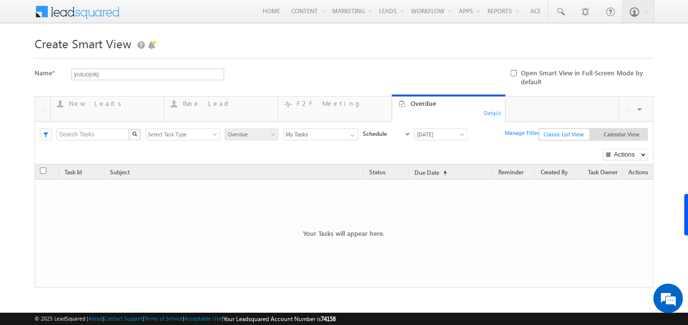
scroll to position [86, 0]
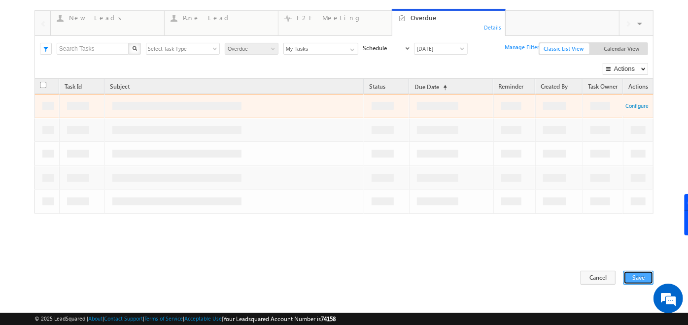
click at [634, 272] on button "Save" at bounding box center [638, 278] width 30 height 14
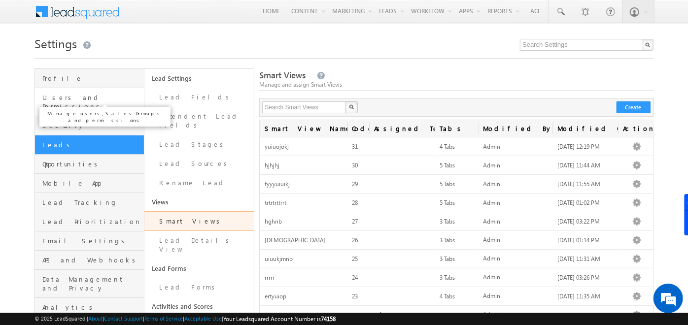
click at [85, 99] on span "Users and Permissions" at bounding box center [91, 102] width 99 height 18
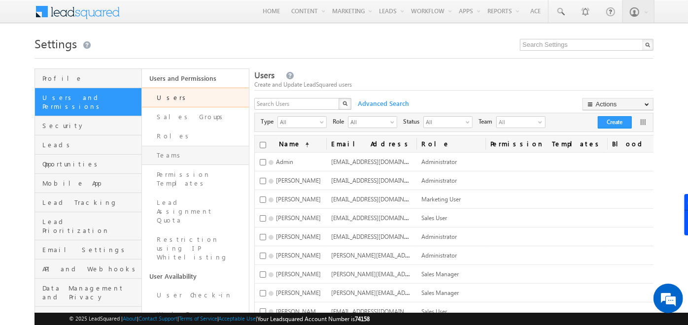
click at [184, 153] on link "Teams" at bounding box center [195, 155] width 107 height 19
